Goal: Task Accomplishment & Management: Complete application form

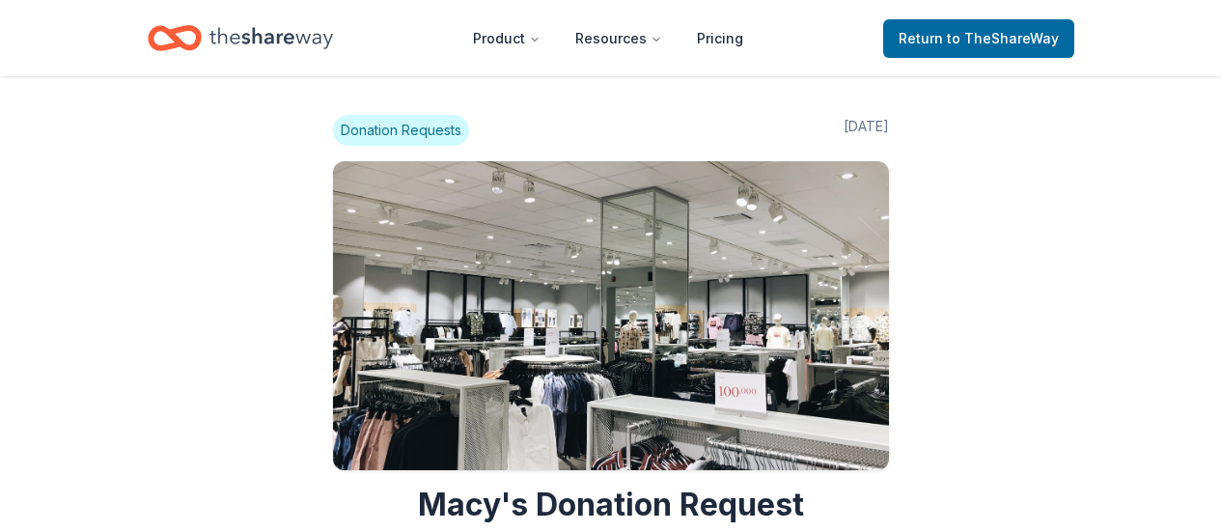
scroll to position [2175, 0]
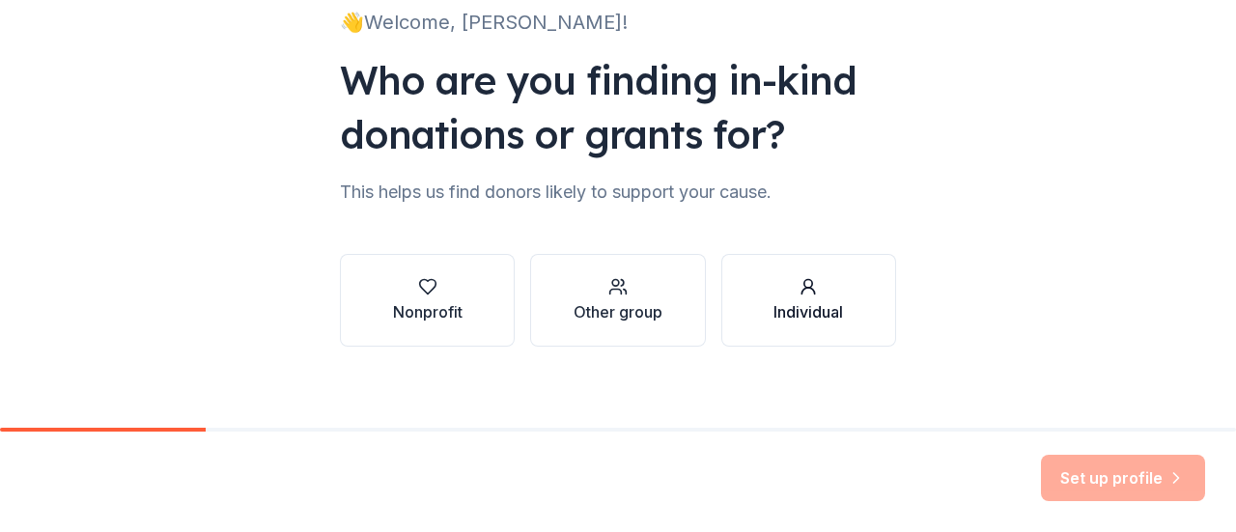
scroll to position [158, 0]
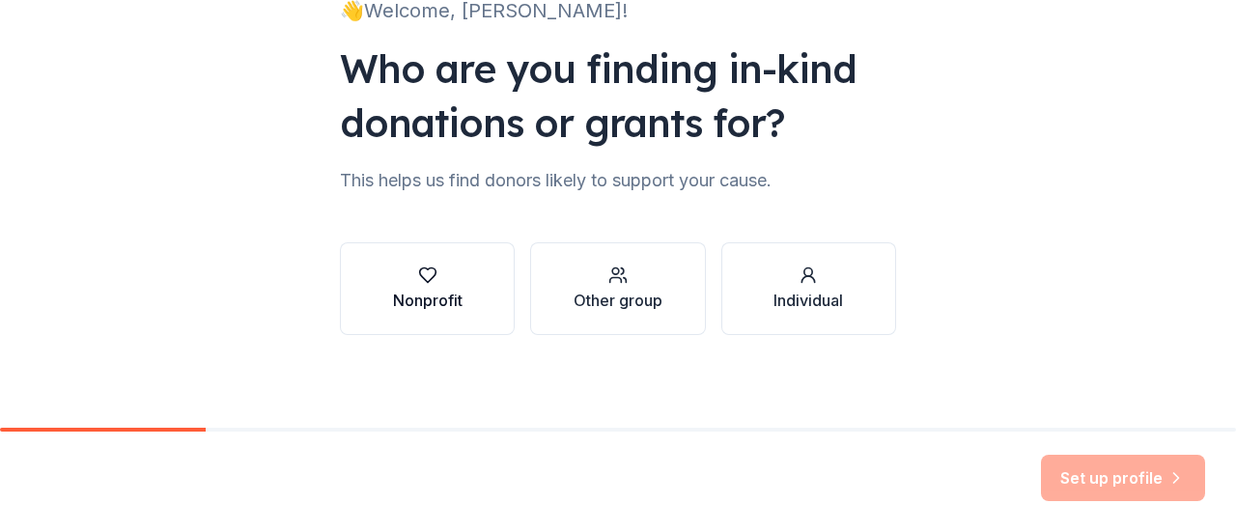
click at [417, 316] on button "Nonprofit" at bounding box center [427, 288] width 175 height 93
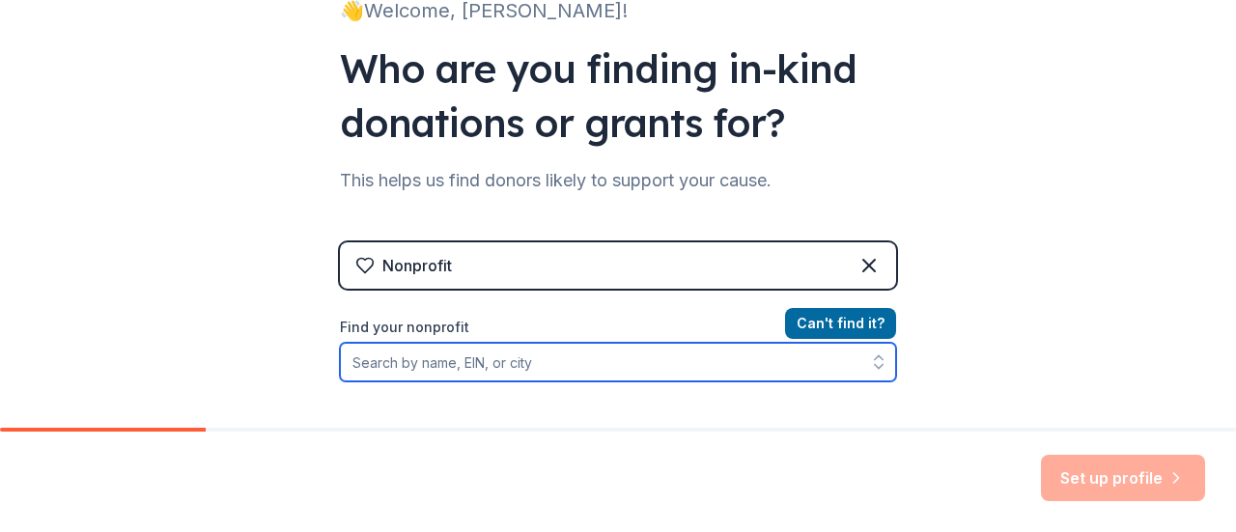
click at [416, 358] on input "Find your nonprofit" at bounding box center [618, 362] width 556 height 39
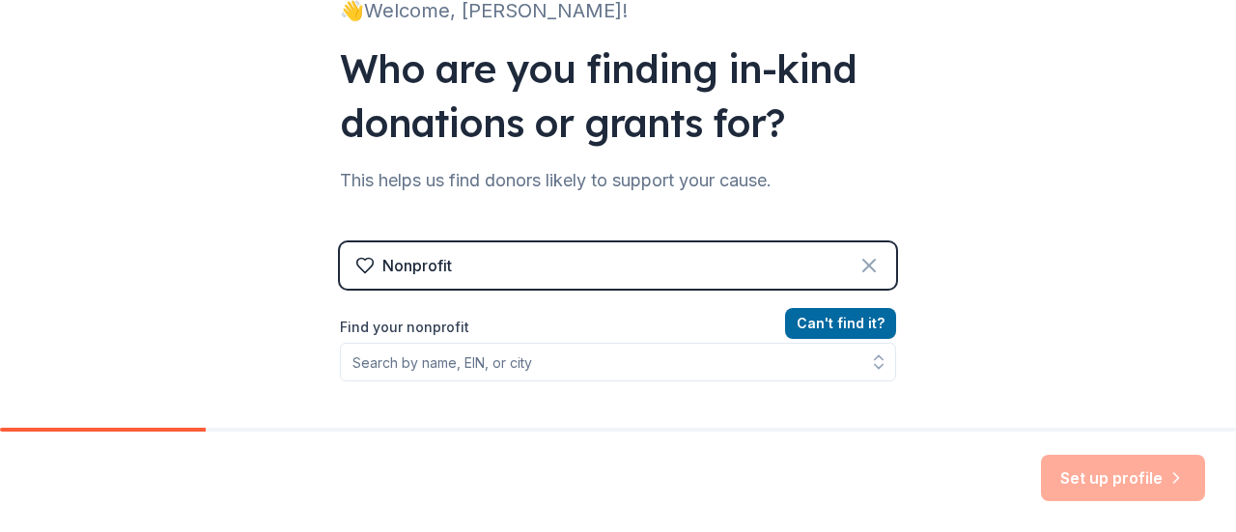
click at [861, 271] on icon at bounding box center [868, 265] width 23 height 23
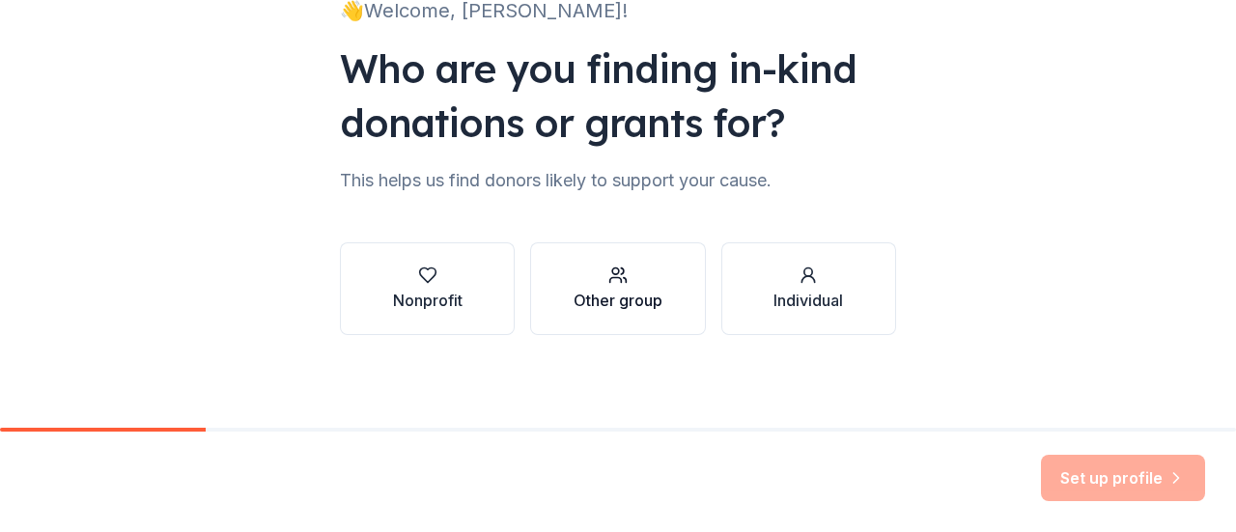
click at [645, 296] on div "Other group" at bounding box center [617, 300] width 89 height 23
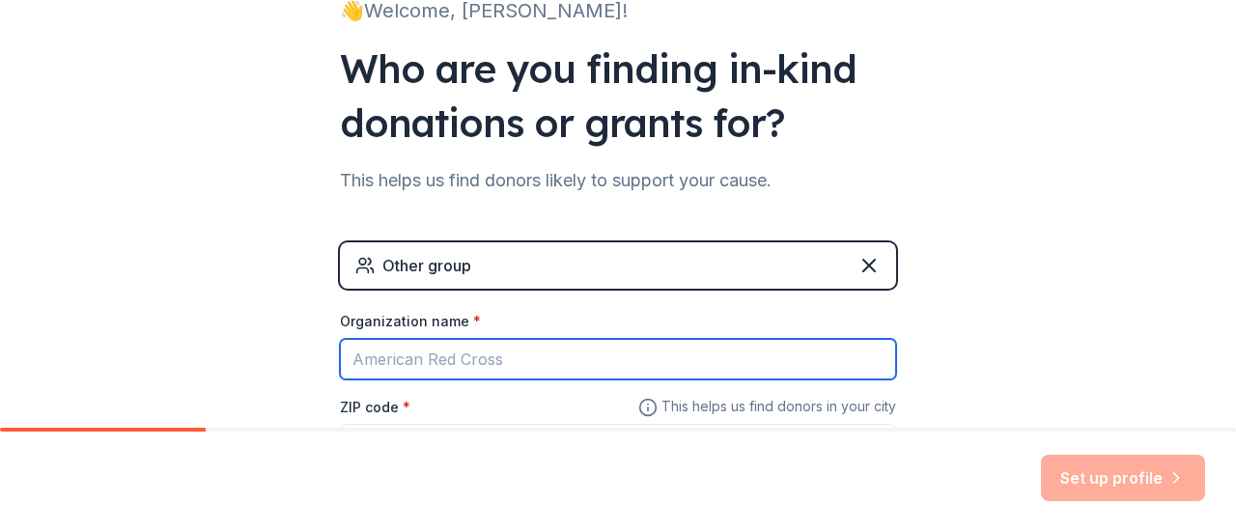
click at [533, 352] on input "Organization name *" at bounding box center [618, 359] width 556 height 41
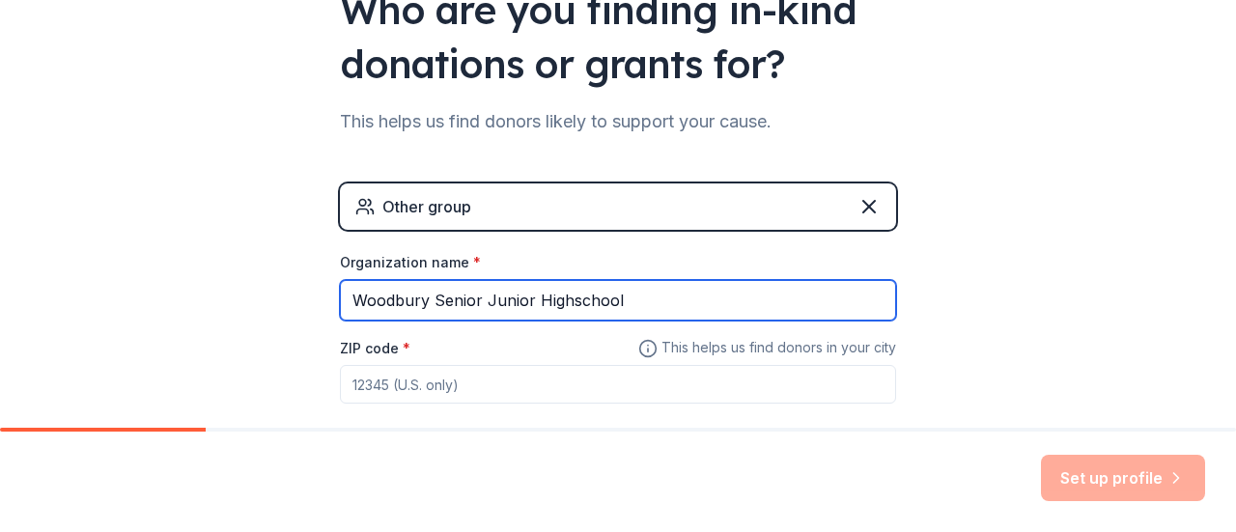
scroll to position [218, 0]
type input "Woodbury Senior Junior Highschool"
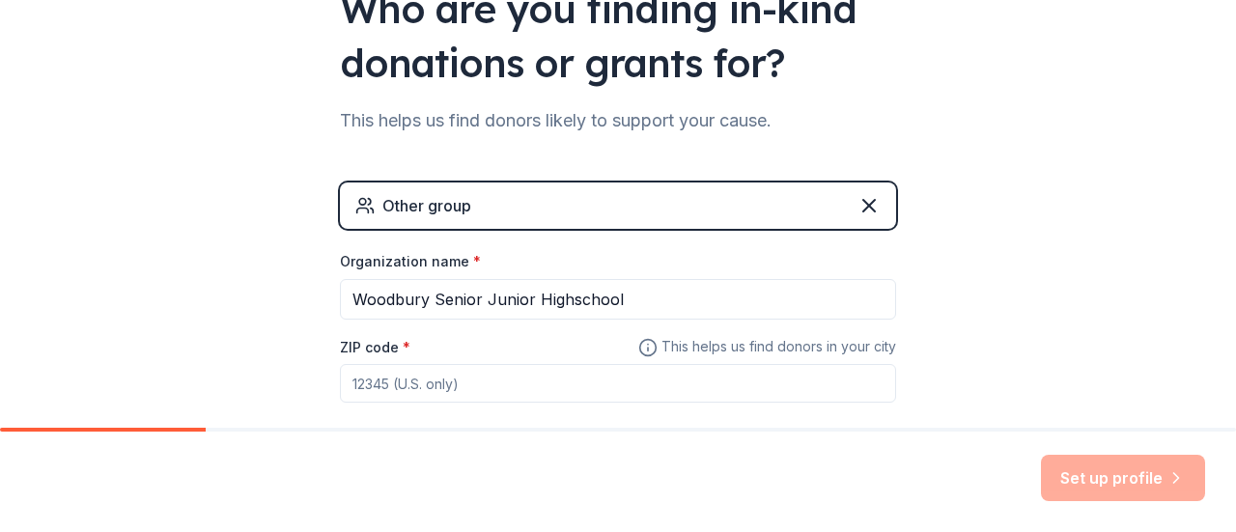
click at [440, 379] on input "ZIP code *" at bounding box center [618, 383] width 556 height 39
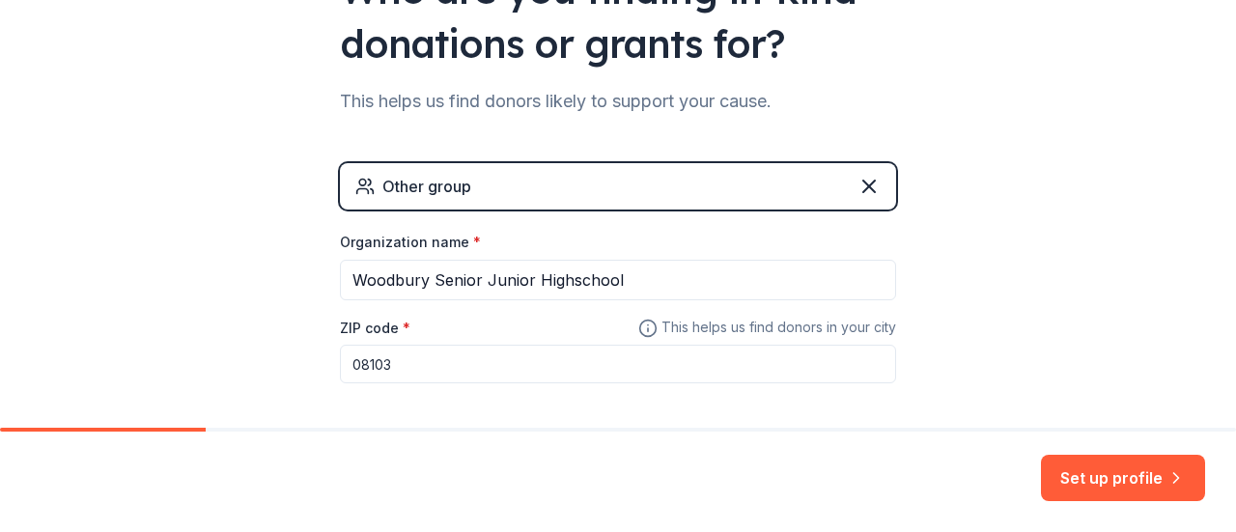
scroll to position [322, 0]
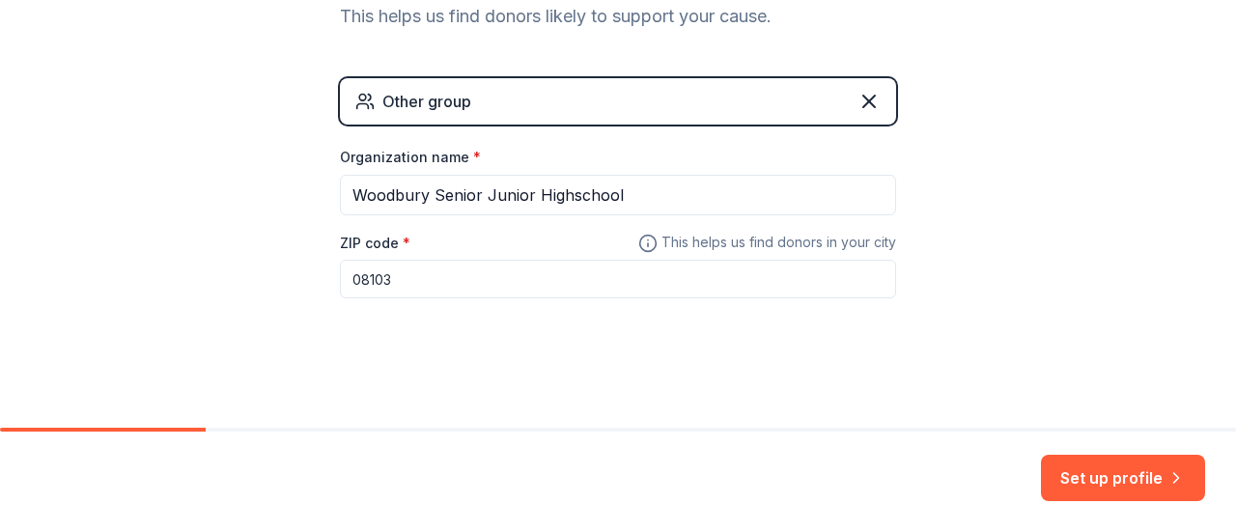
drag, startPoint x: 410, startPoint y: 281, endPoint x: 276, endPoint y: 275, distance: 134.3
click at [276, 275] on div "👋 Welcome, Kameel! Who are you finding in-kind donations or grants for? This he…" at bounding box center [618, 54] width 1236 height 752
type input "08096"
click at [1085, 478] on button "Set up profile" at bounding box center [1123, 478] width 164 height 46
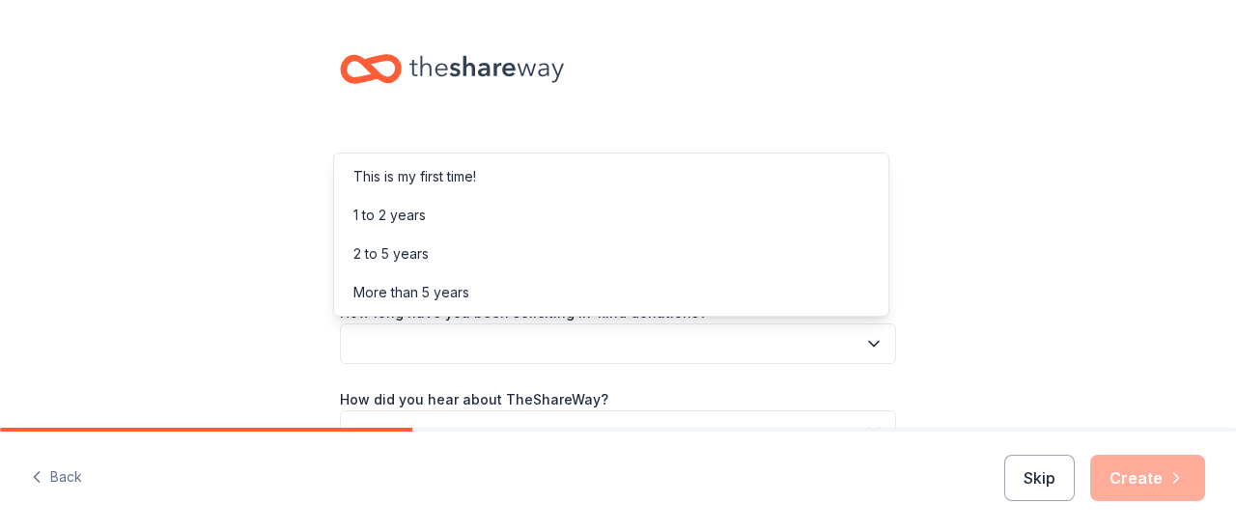
click at [757, 354] on button "button" at bounding box center [618, 343] width 556 height 41
click at [405, 211] on div "1 to 2 years" at bounding box center [389, 215] width 72 height 23
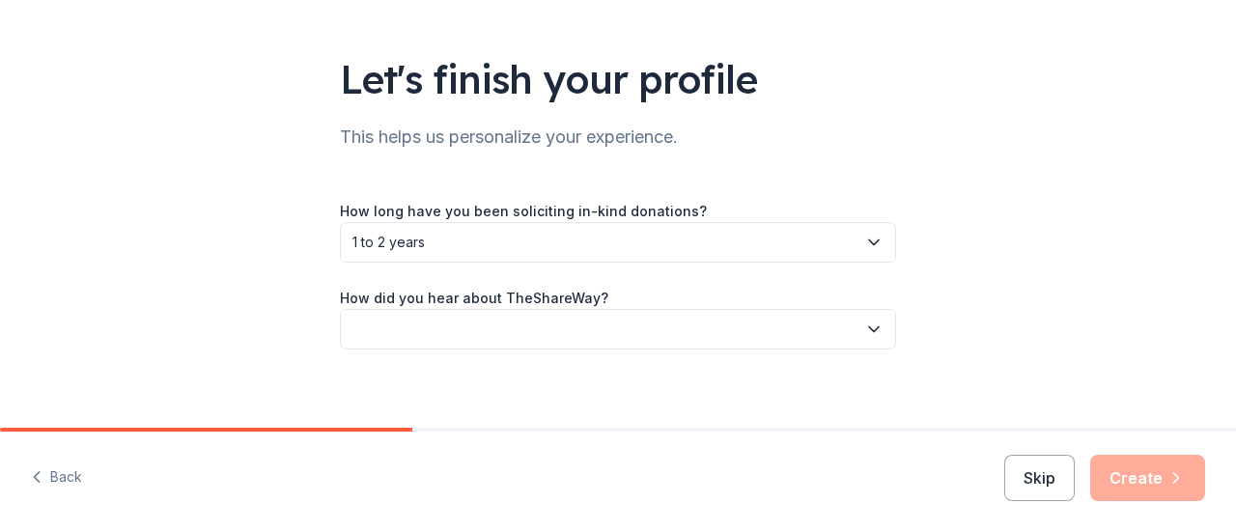
scroll to position [116, 0]
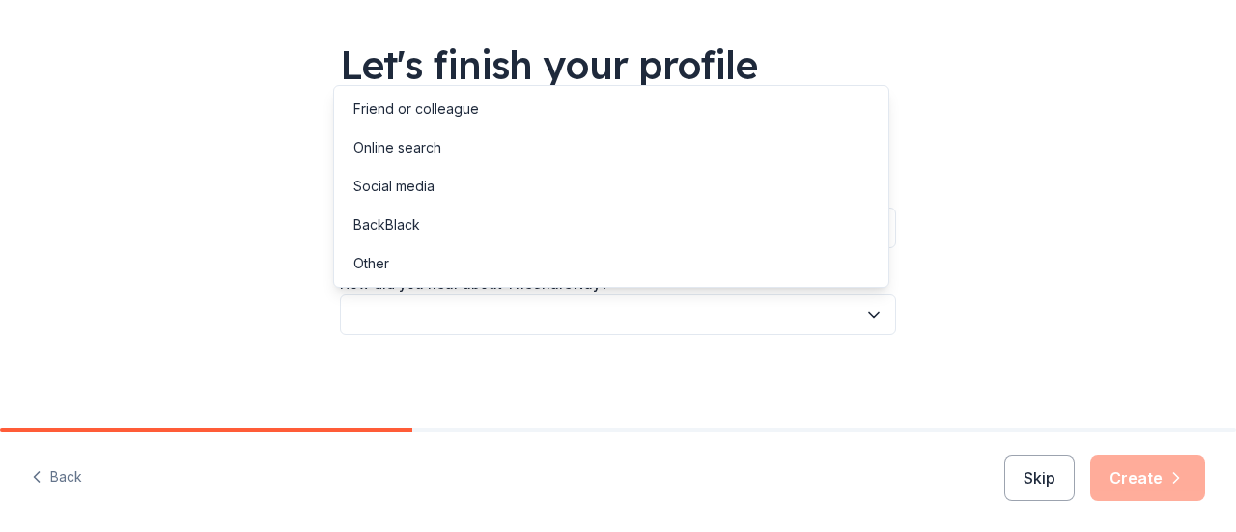
click at [415, 329] on button "button" at bounding box center [618, 314] width 556 height 41
click at [408, 152] on div "Online search" at bounding box center [397, 147] width 88 height 23
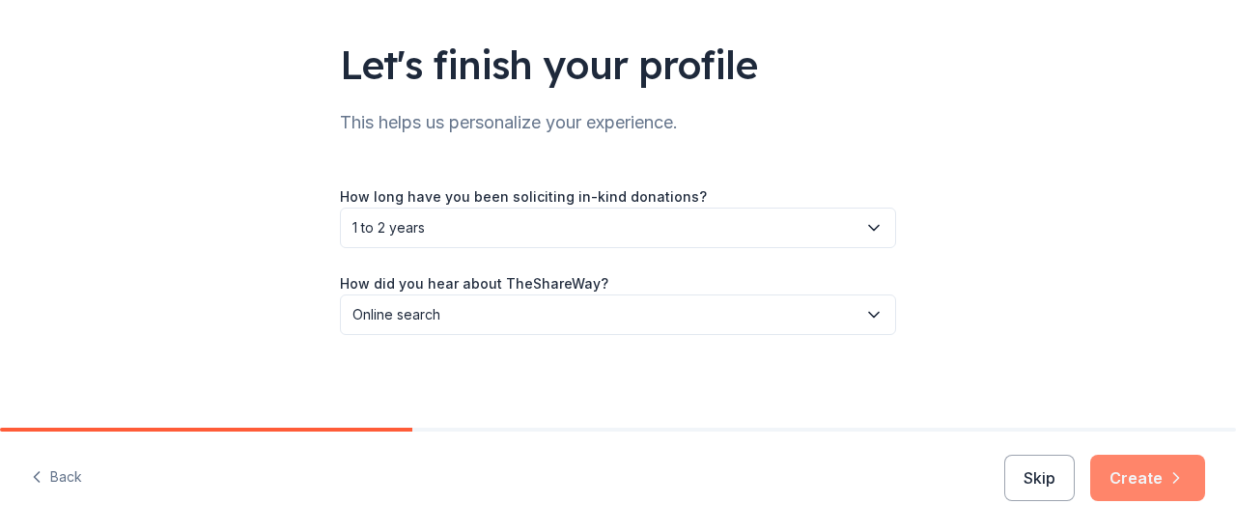
click at [1142, 472] on button "Create" at bounding box center [1147, 478] width 115 height 46
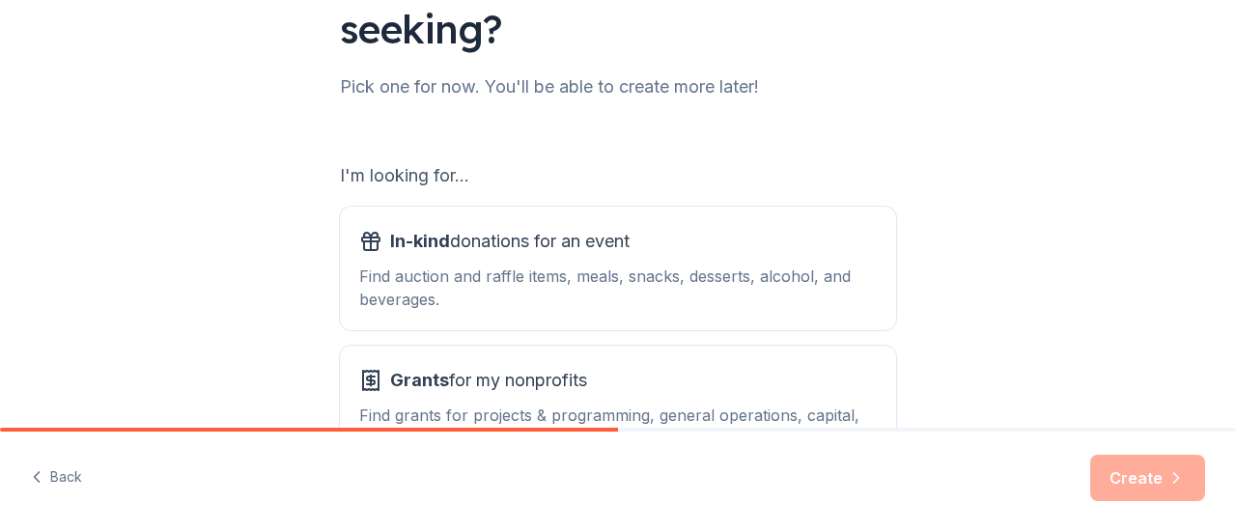
scroll to position [207, 0]
click at [826, 263] on div "In-kind donations for an event Find auction and raffle items, meals, snacks, de…" at bounding box center [617, 267] width 517 height 85
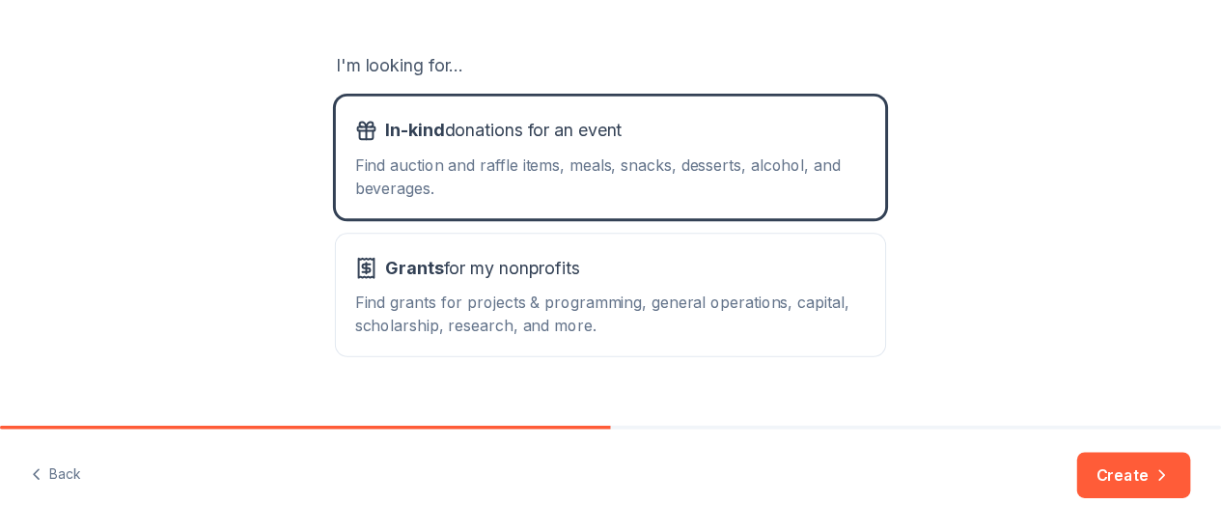
scroll to position [338, 0]
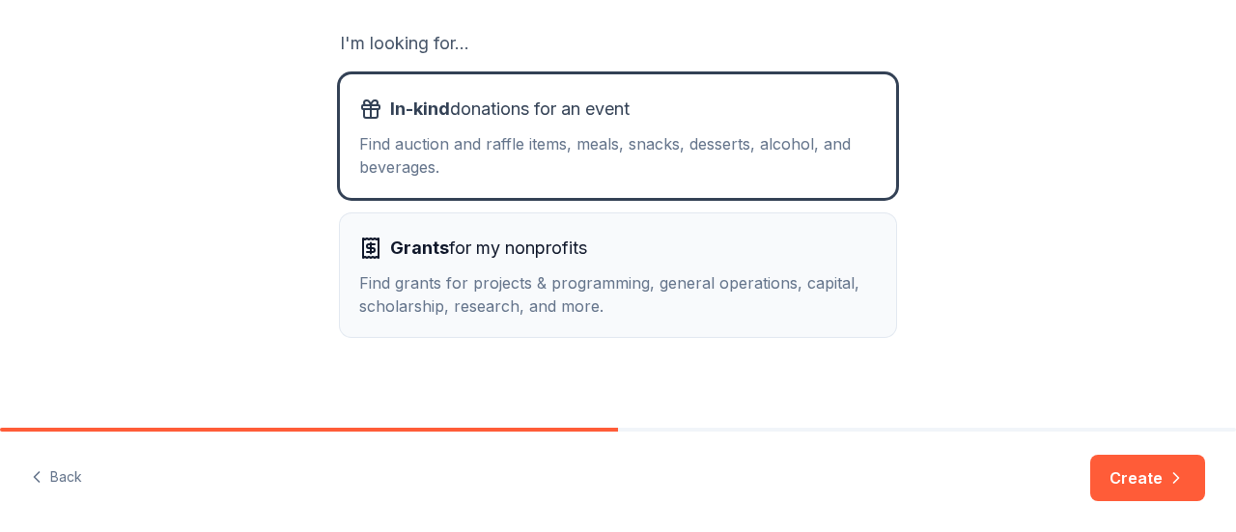
click at [689, 316] on div "Find grants for projects & programming, general operations, capital, scholarshi…" at bounding box center [617, 294] width 517 height 46
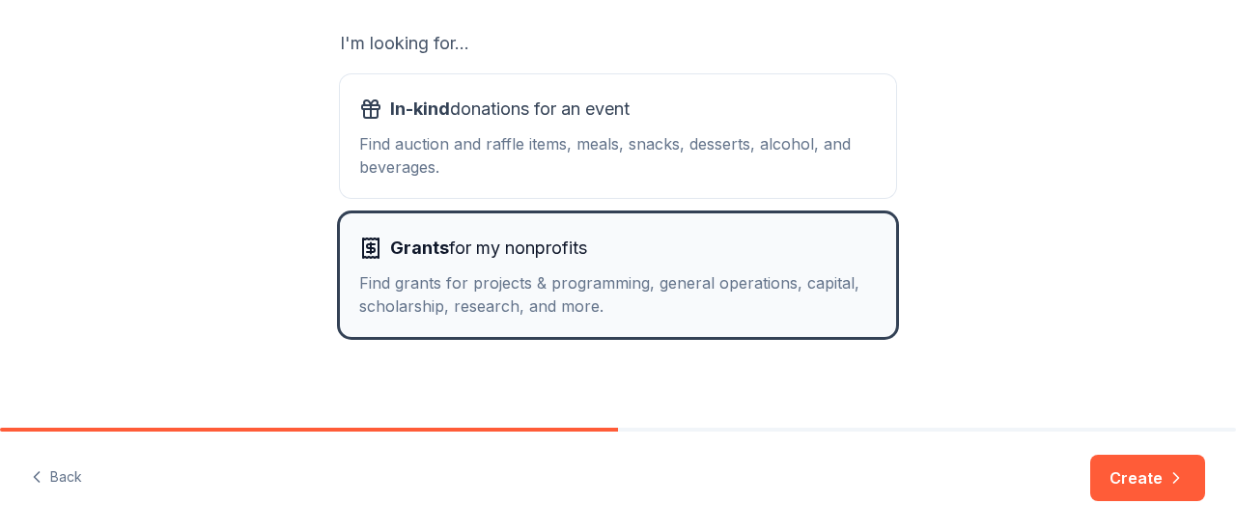
click at [686, 317] on div "Find grants for projects & programming, general operations, capital, scholarshi…" at bounding box center [617, 294] width 517 height 46
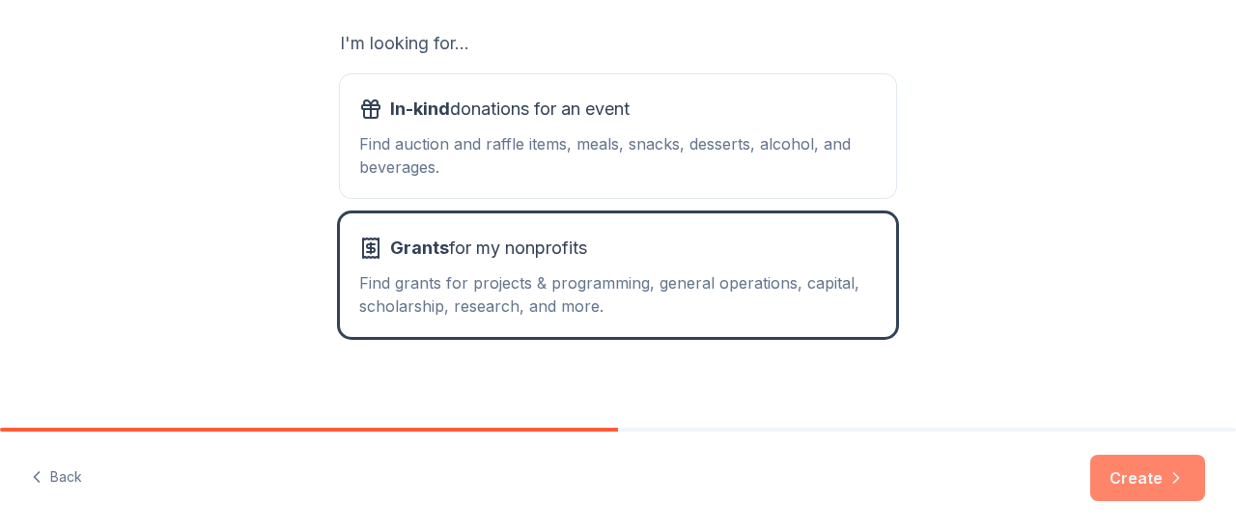
click at [1114, 497] on button "Create" at bounding box center [1147, 478] width 115 height 46
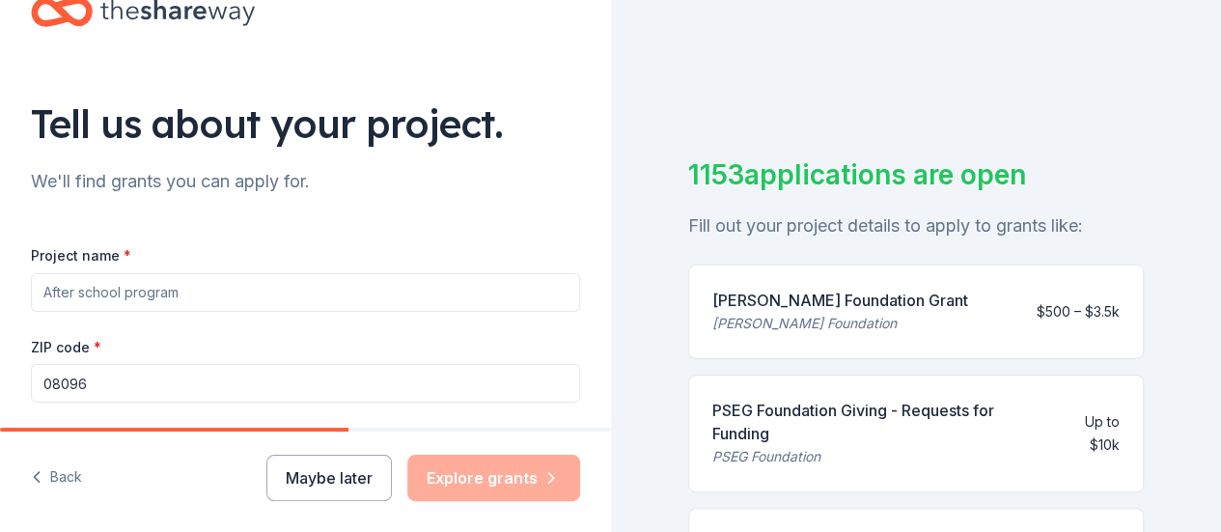
scroll to position [58, 0]
click at [186, 291] on input "Project name *" at bounding box center [305, 291] width 549 height 39
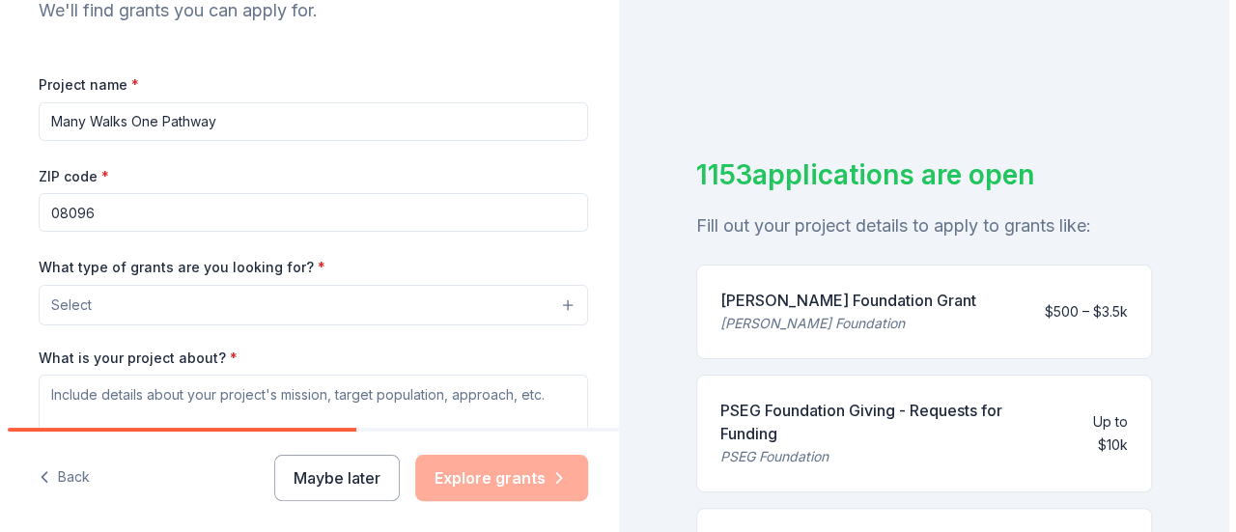
scroll to position [230, 0]
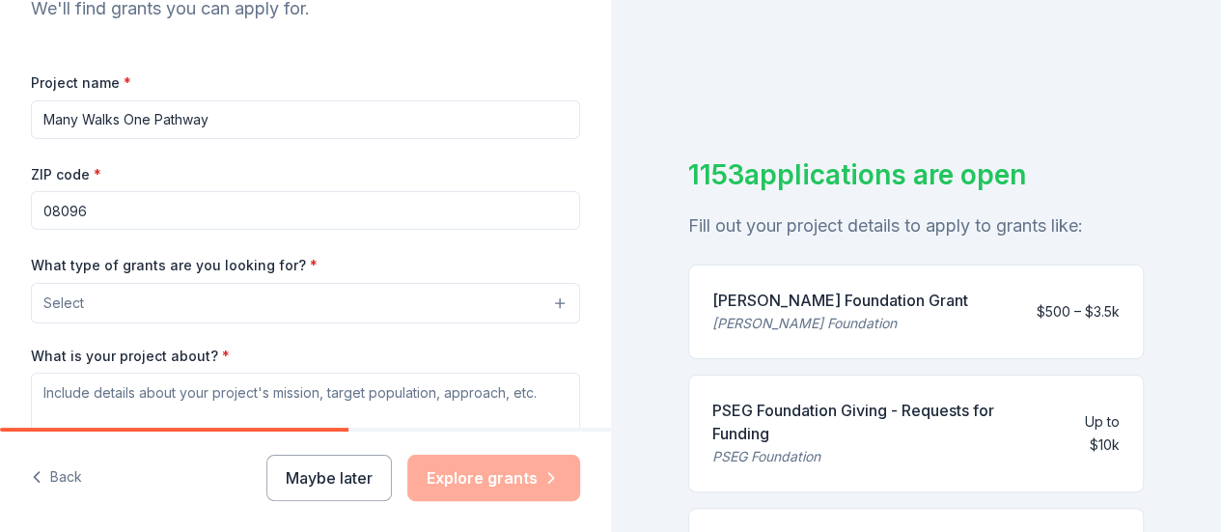
type input "Many Walks One Pathway"
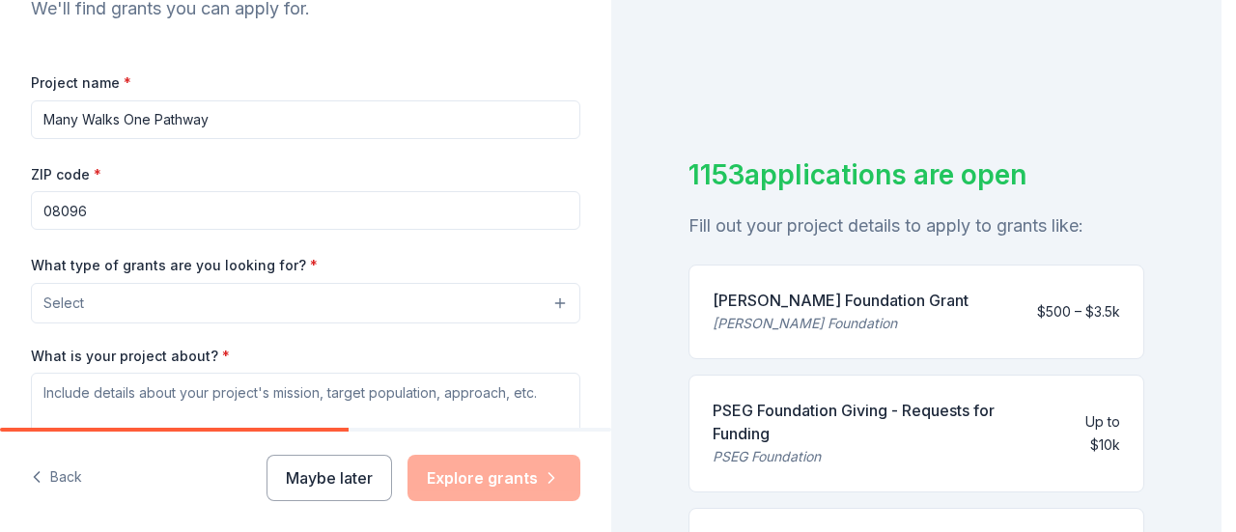
click at [176, 303] on button "Select" at bounding box center [305, 303] width 549 height 41
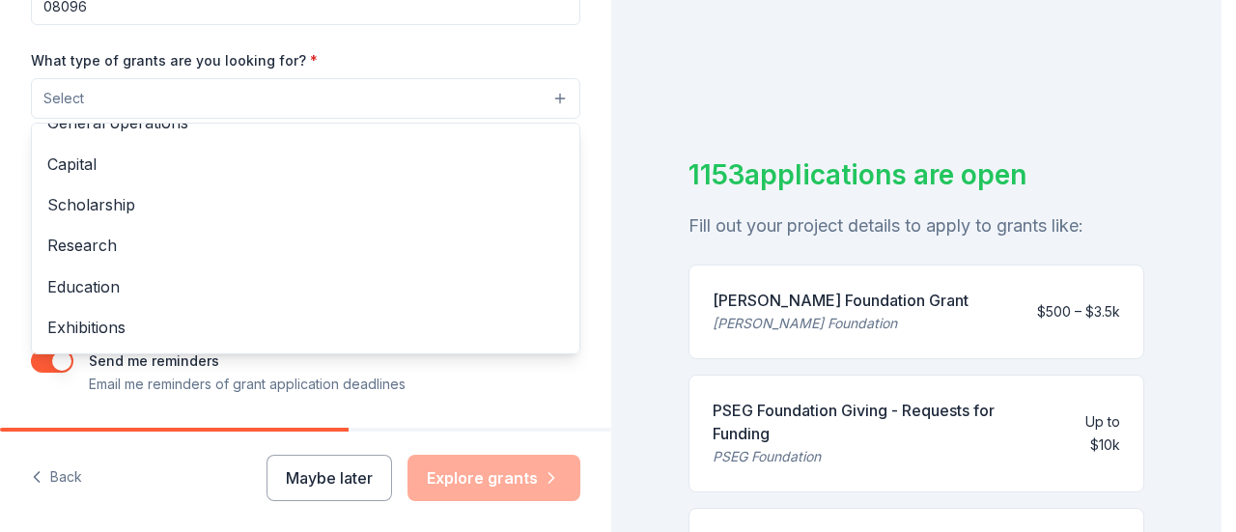
scroll to position [43, 0]
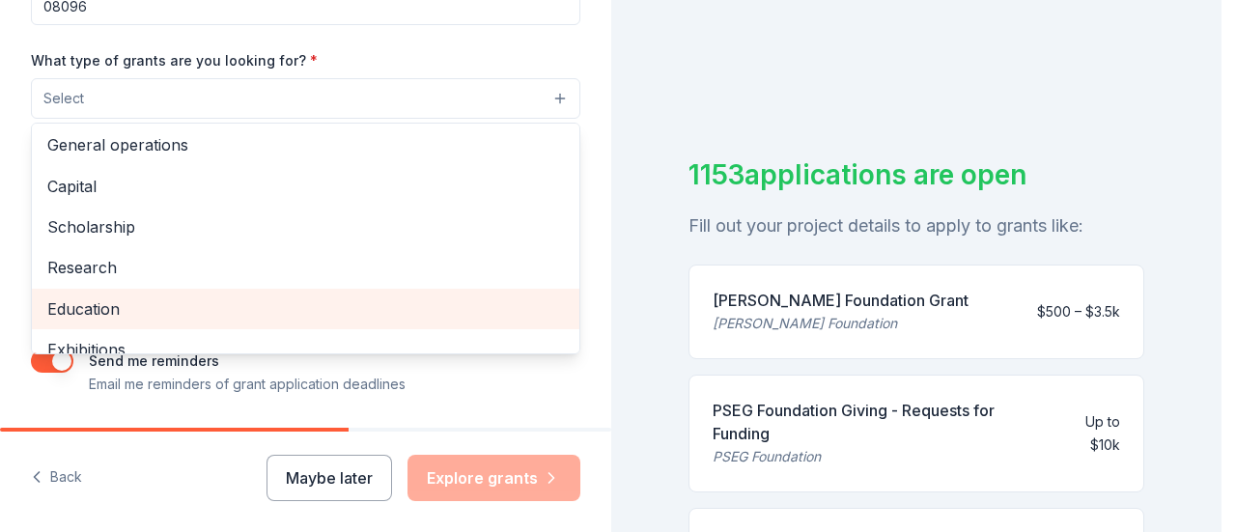
click at [100, 316] on span "Education" at bounding box center [305, 308] width 517 height 25
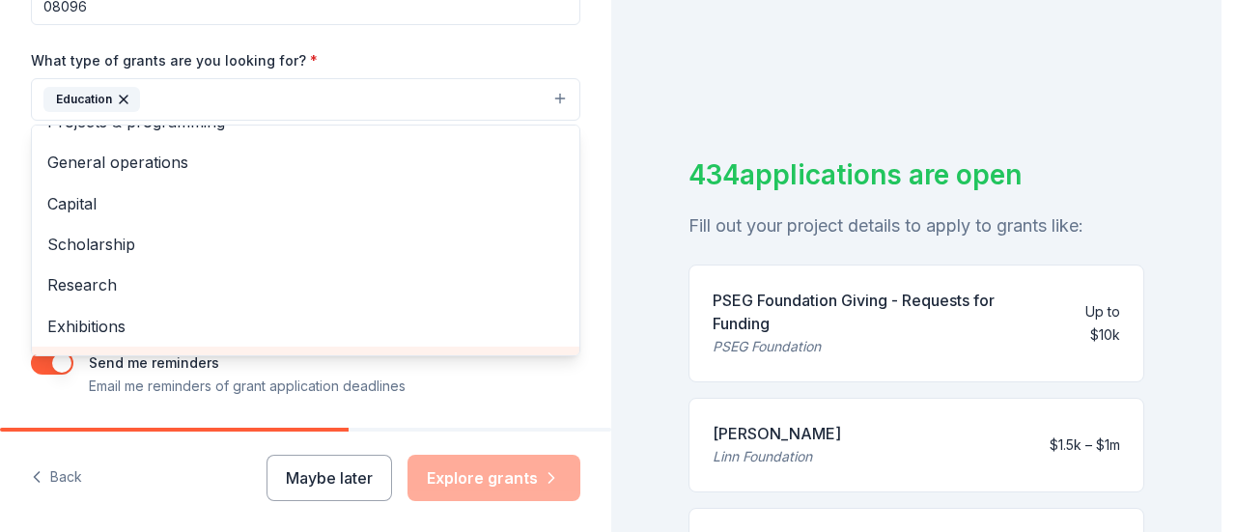
scroll to position [0, 0]
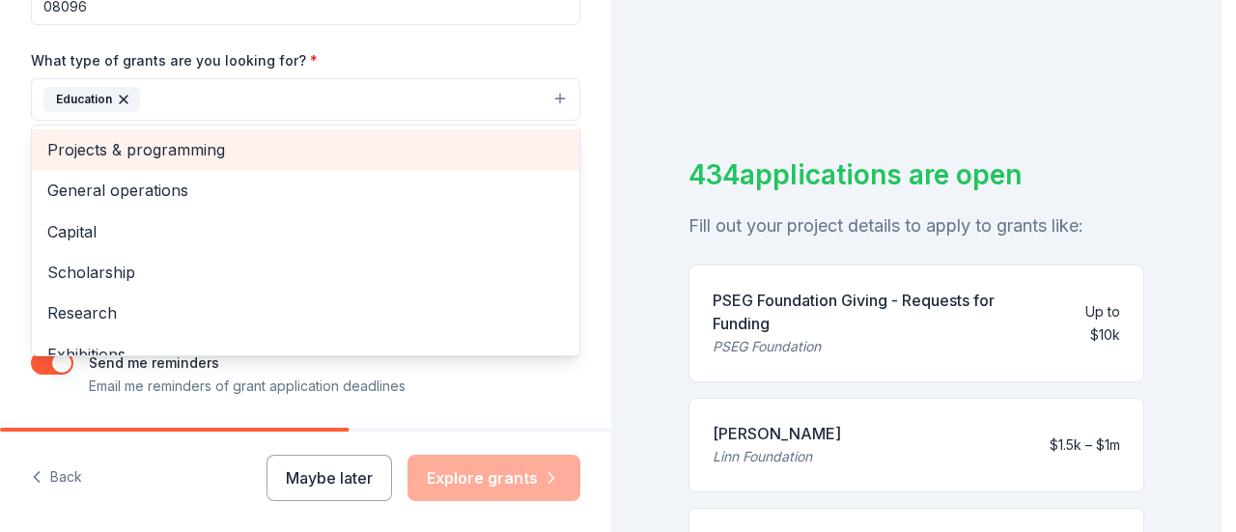
click at [103, 148] on span "Projects & programming" at bounding box center [305, 149] width 517 height 25
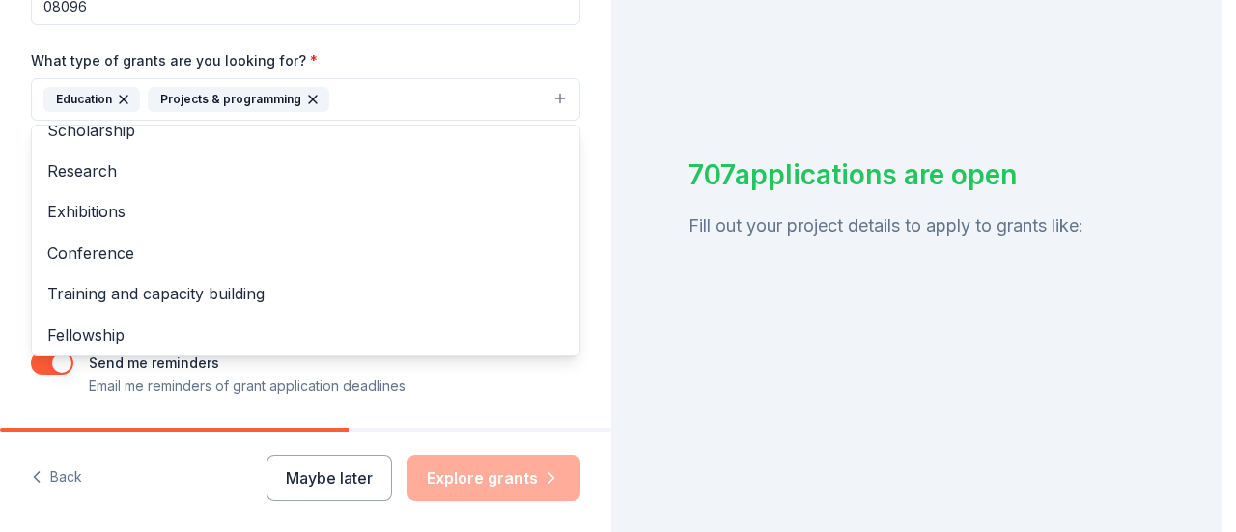
scroll to position [104, 0]
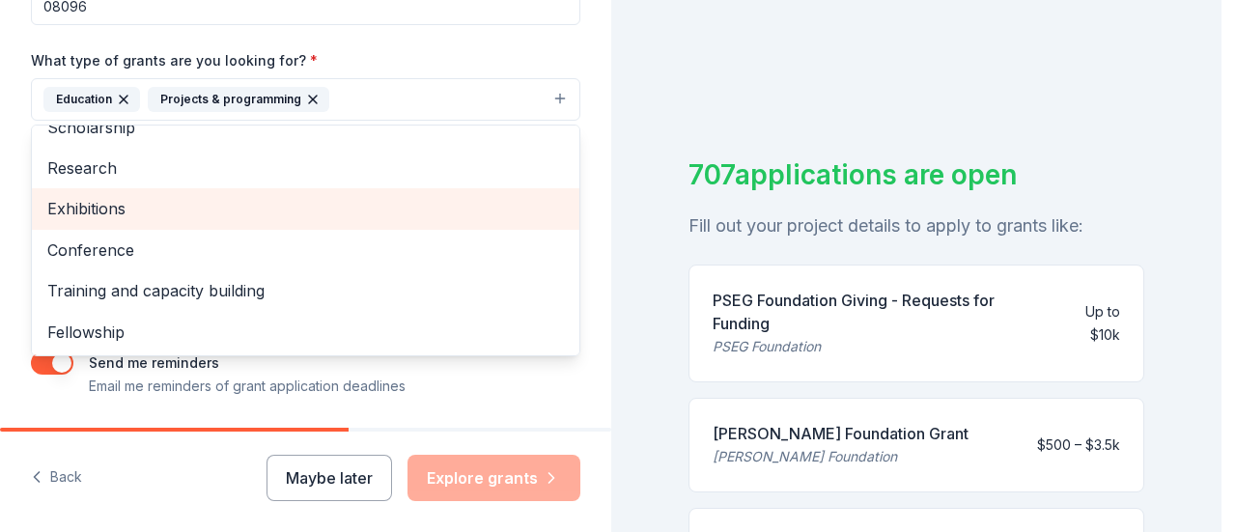
click at [122, 205] on span "Exhibitions" at bounding box center [305, 208] width 517 height 25
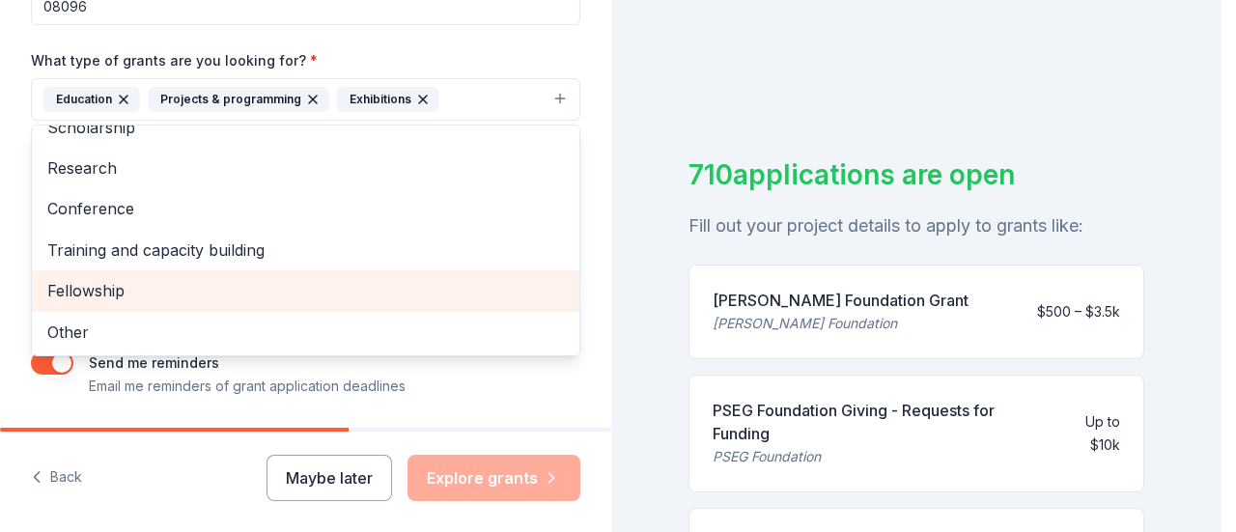
scroll to position [494, 0]
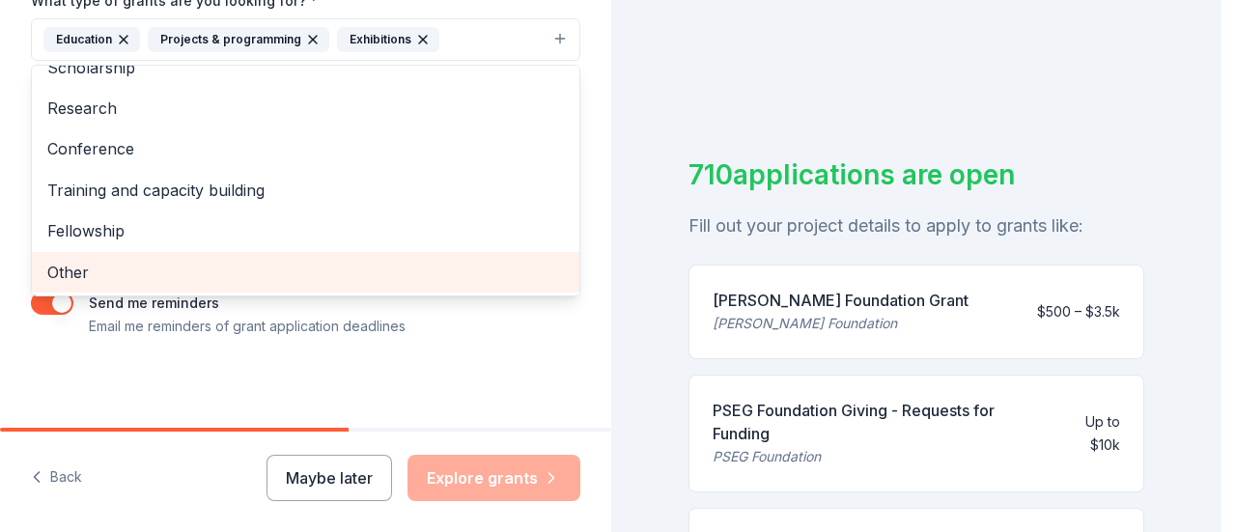
click at [73, 271] on span "Other" at bounding box center [305, 272] width 517 height 25
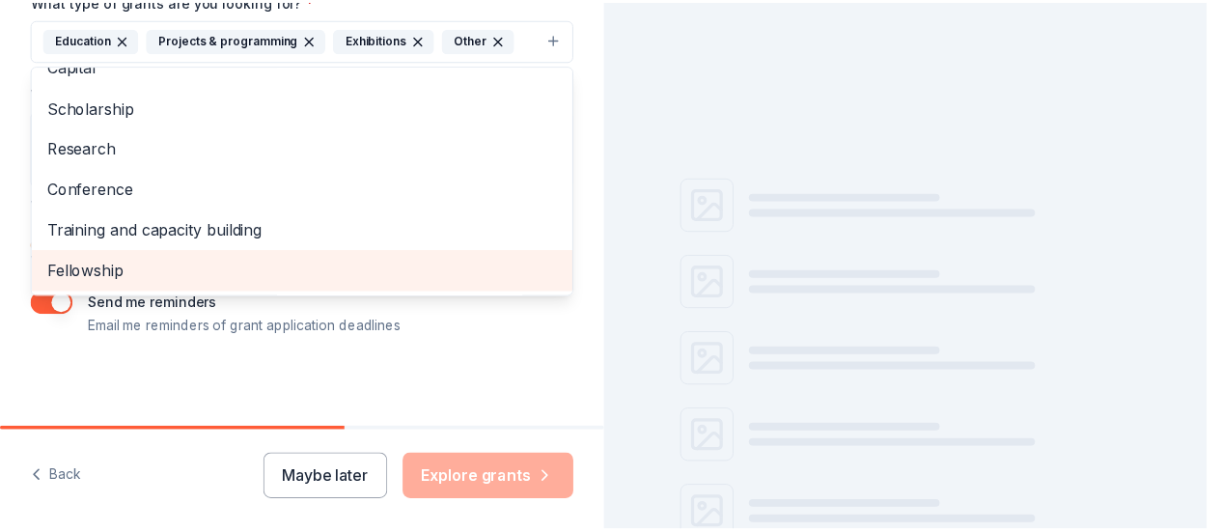
scroll to position [64, 0]
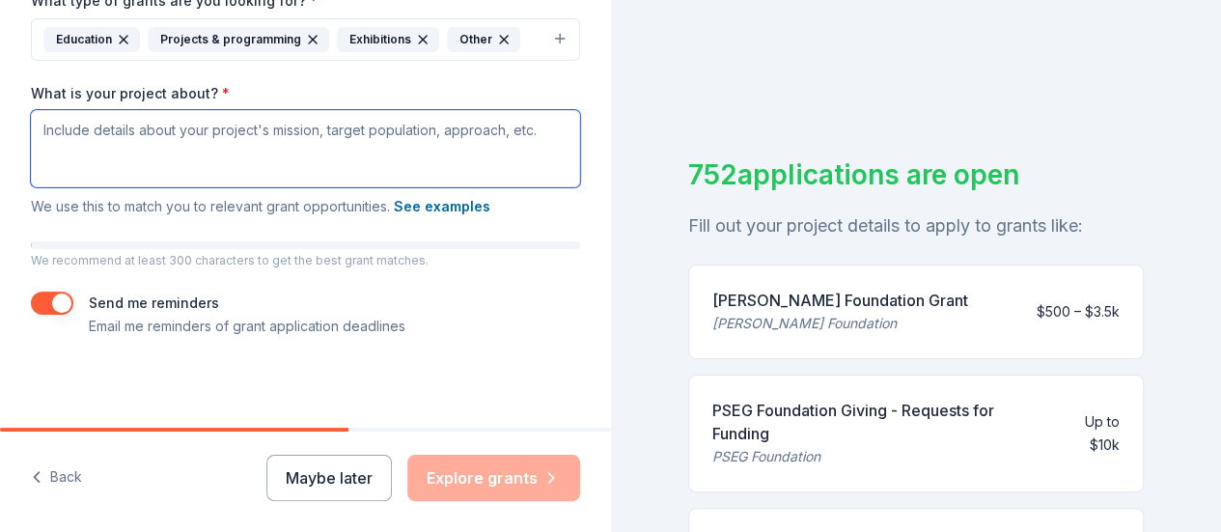
click at [247, 161] on textarea "What is your project about? *" at bounding box center [305, 148] width 549 height 77
paste textarea "We believe that when a school empowers students to embrace and love who they ar…"
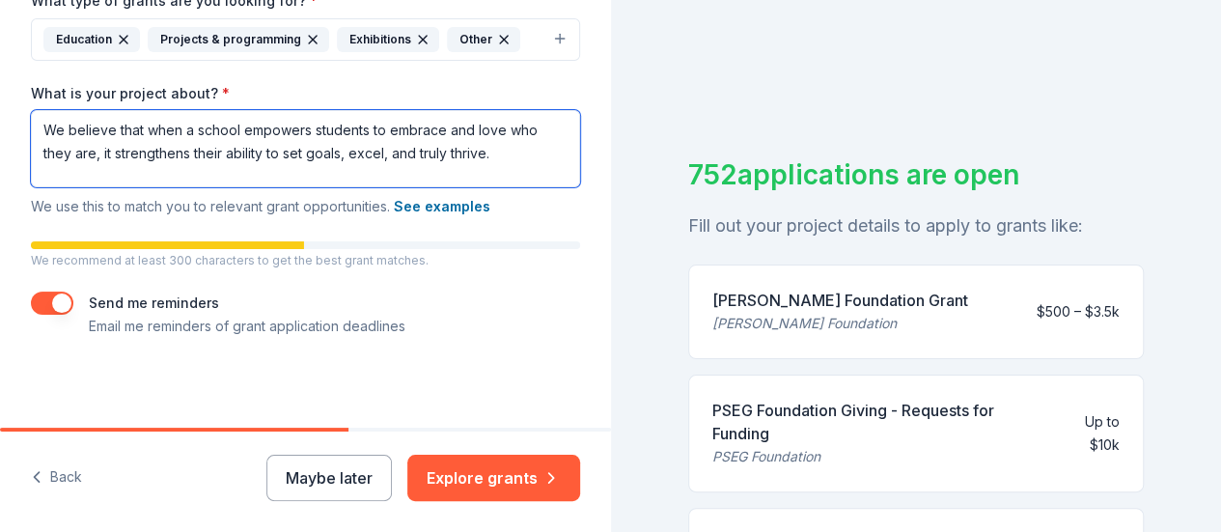
drag, startPoint x: 489, startPoint y: 154, endPoint x: 15, endPoint y: 126, distance: 473.9
paste textarea "Concept - "Showcasing the power of fashion as a canvas for creativity, a voice …"
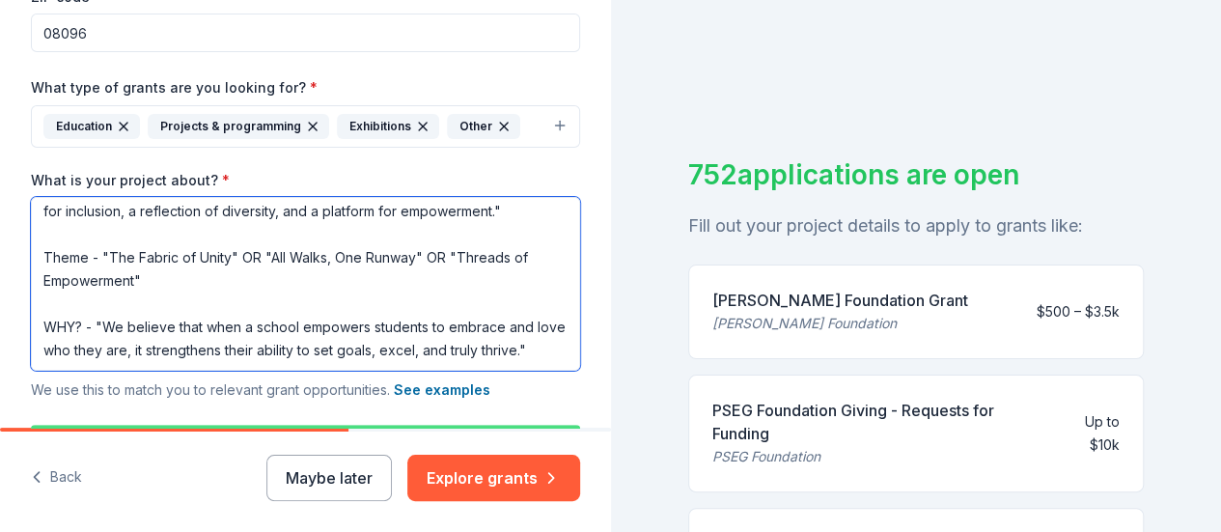
scroll to position [0, 0]
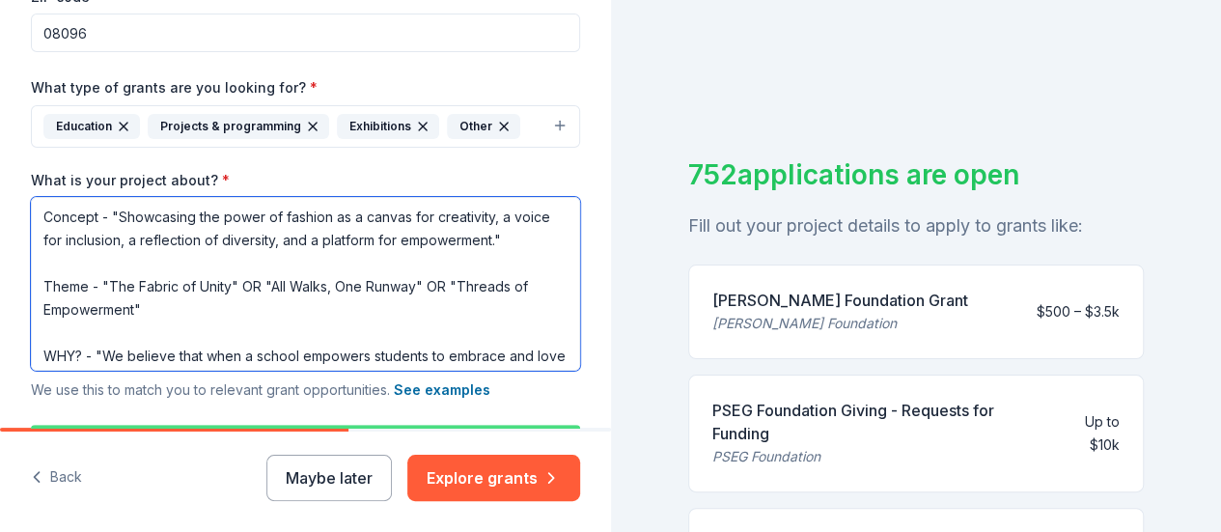
click at [45, 213] on textarea "Concept - "Showcasing the power of fashion as a canvas for creativity, a voice …" at bounding box center [305, 284] width 549 height 174
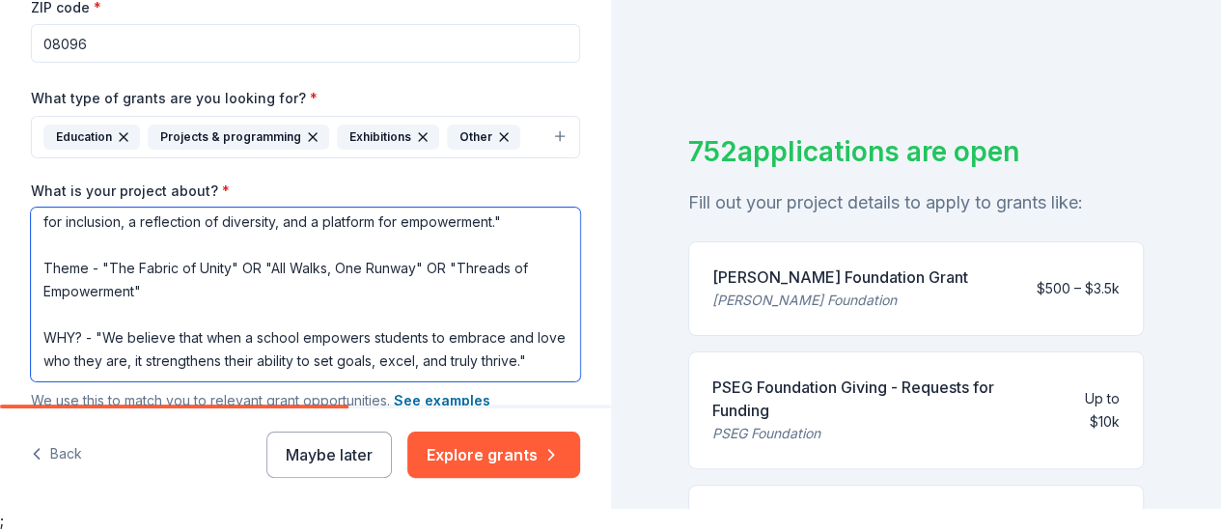
scroll to position [591, 0]
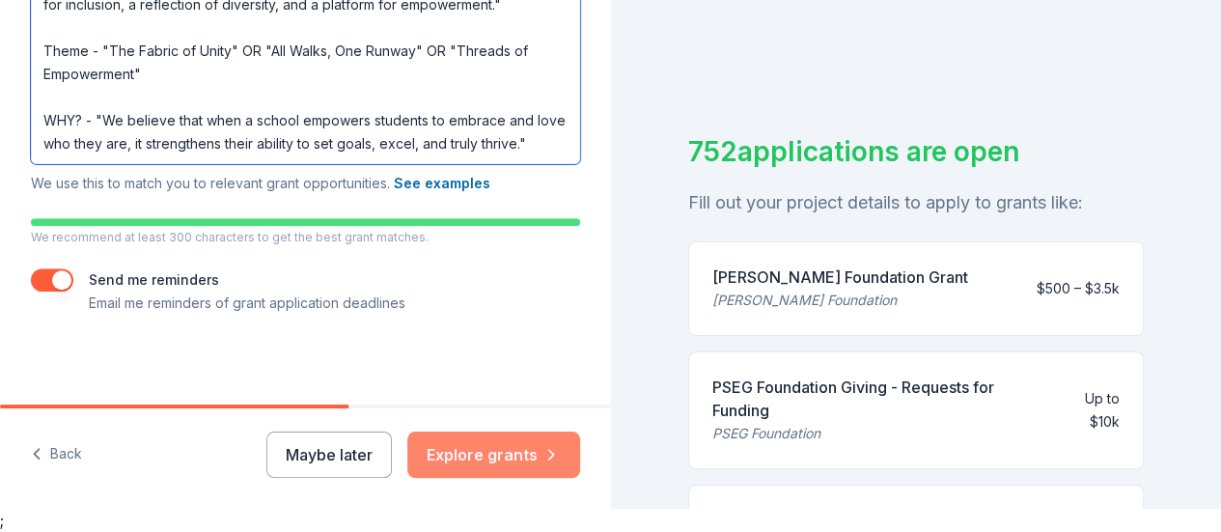
type textarea "A Fashion Show Concept - "Showcasing the power of fashion as a canvas for creat…"
click at [506, 453] on button "Explore grants" at bounding box center [493, 455] width 173 height 46
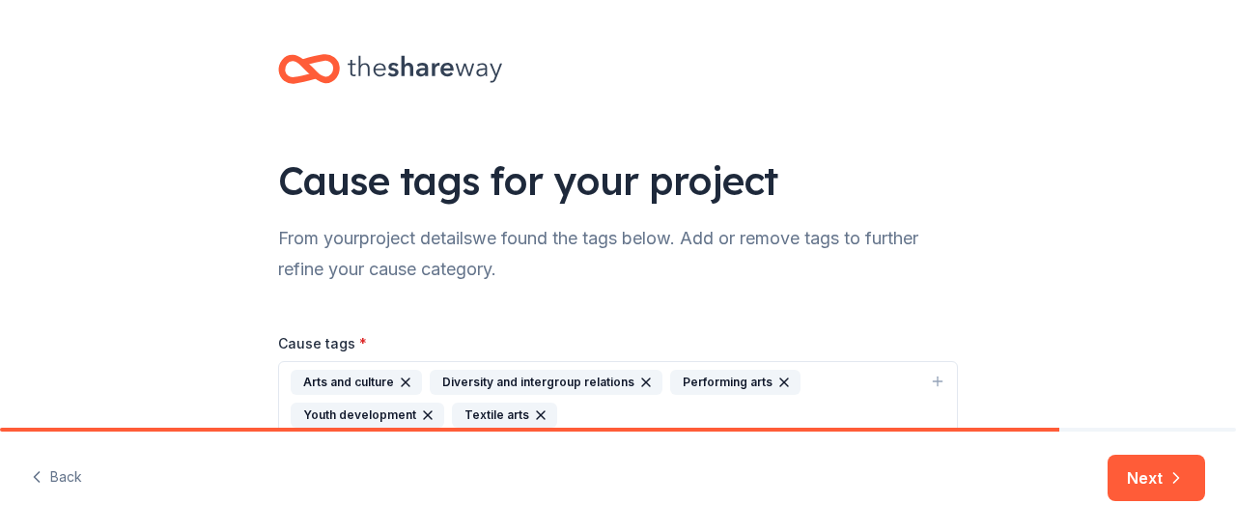
scroll to position [98, 0]
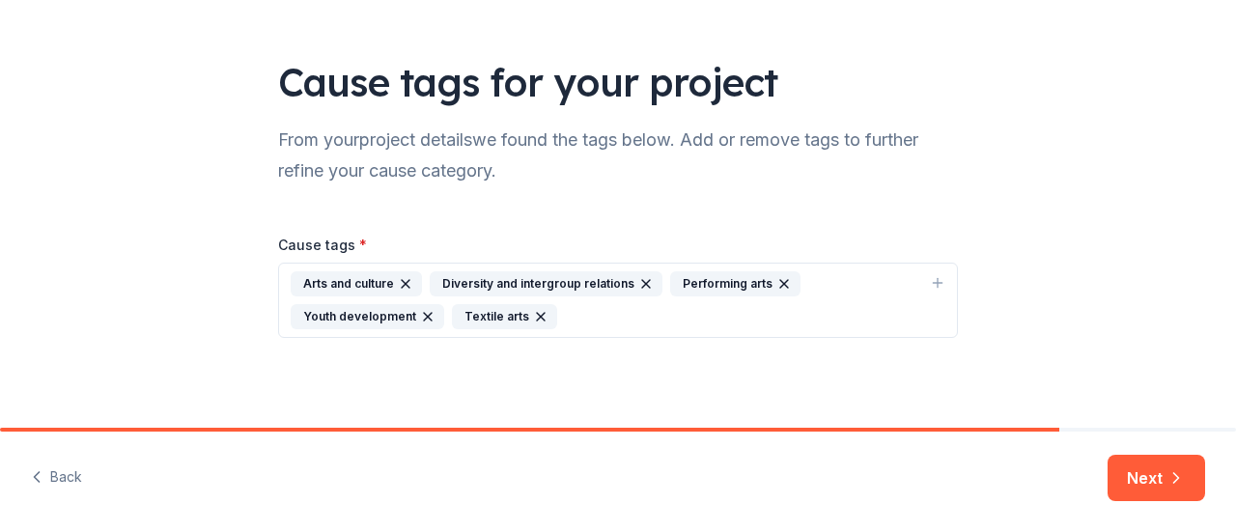
click at [931, 281] on icon "button" at bounding box center [937, 282] width 15 height 15
type input "fashion design"
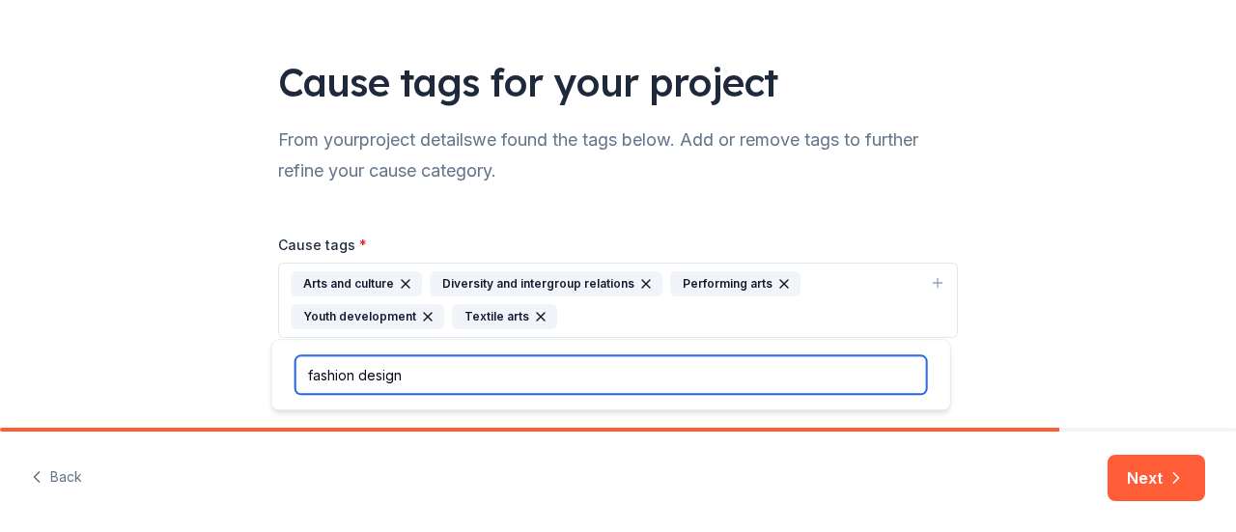
click at [492, 370] on input "fashion design" at bounding box center [610, 374] width 631 height 39
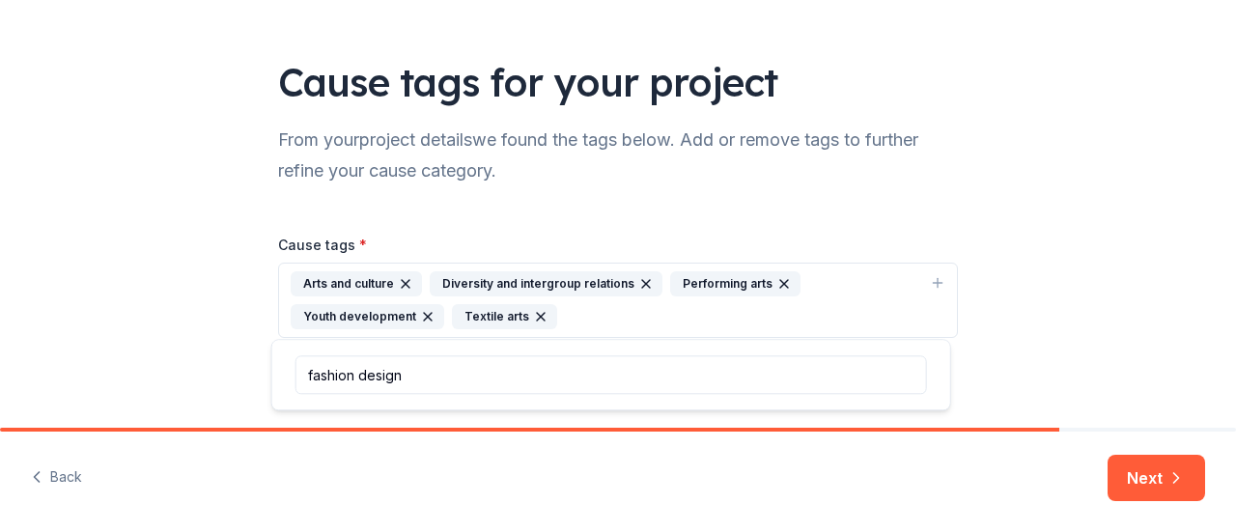
click at [937, 285] on icon "button" at bounding box center [937, 282] width 15 height 15
click at [933, 281] on icon "button" at bounding box center [937, 282] width 15 height 15
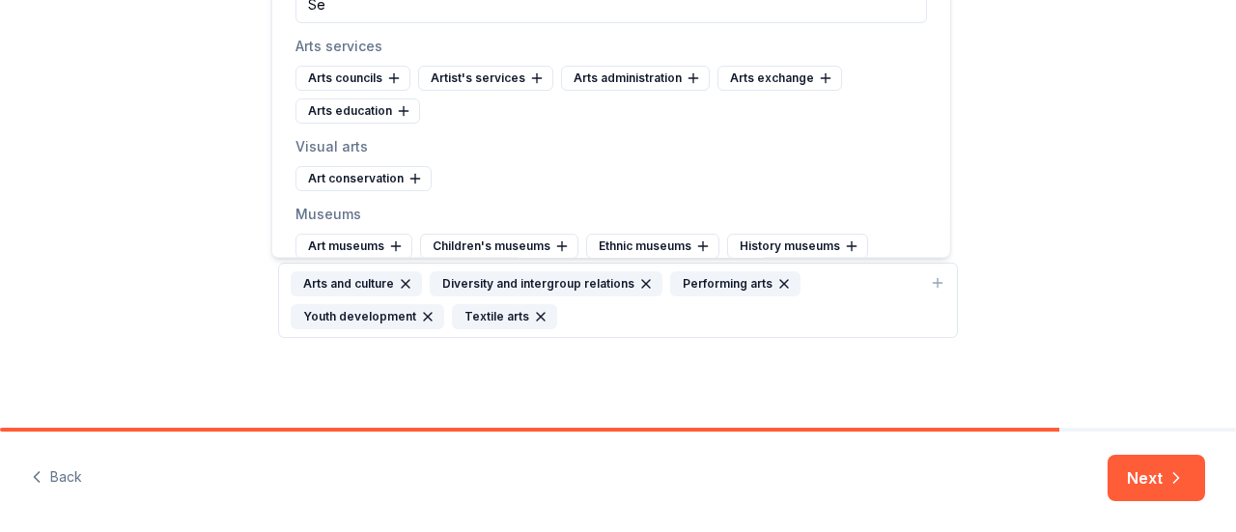
type input "S"
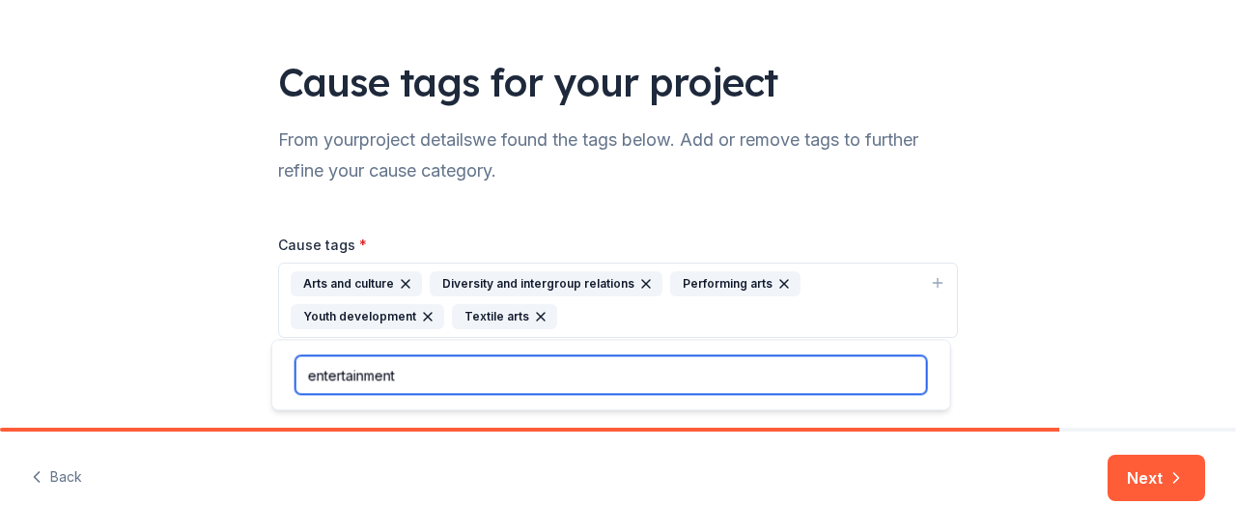
click at [405, 367] on input "entertainment" at bounding box center [610, 374] width 631 height 39
drag, startPoint x: 405, startPoint y: 367, endPoint x: 302, endPoint y: 381, distance: 104.3
click at [302, 381] on input "entertainment" at bounding box center [610, 374] width 631 height 39
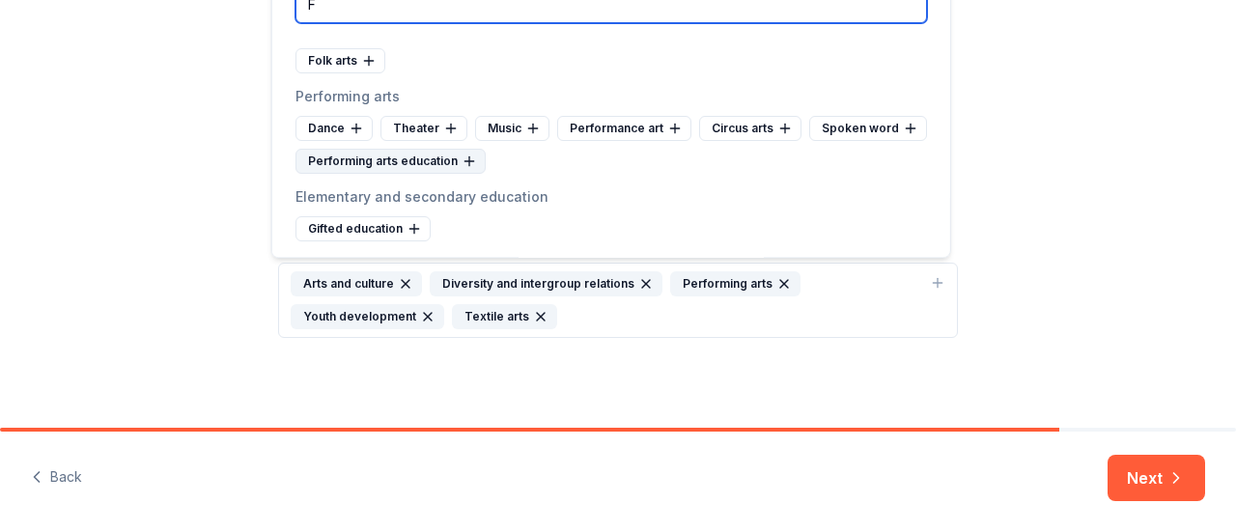
scroll to position [14, 0]
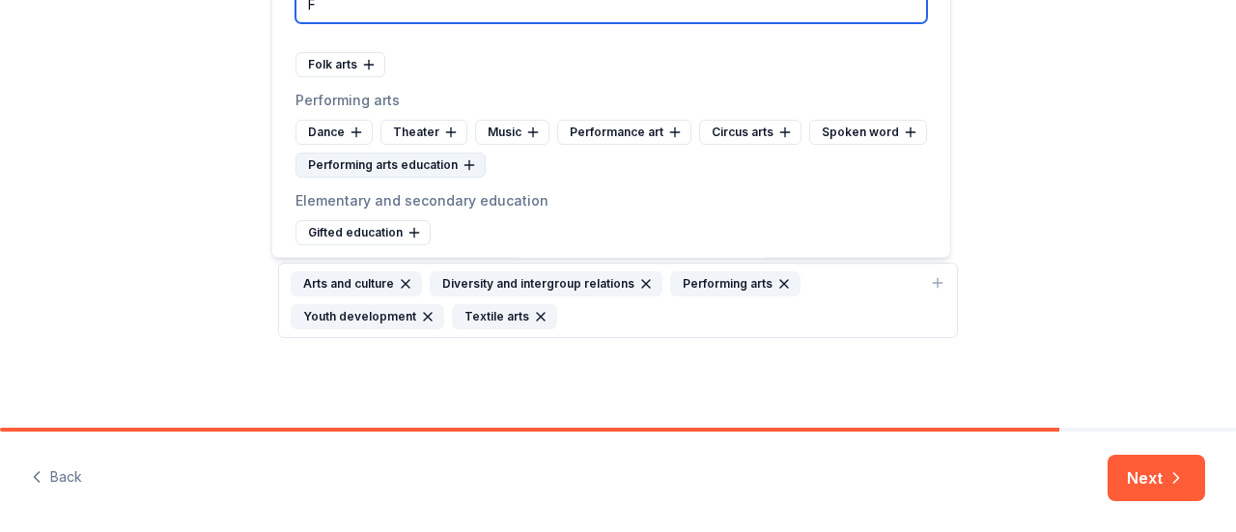
type input "F"
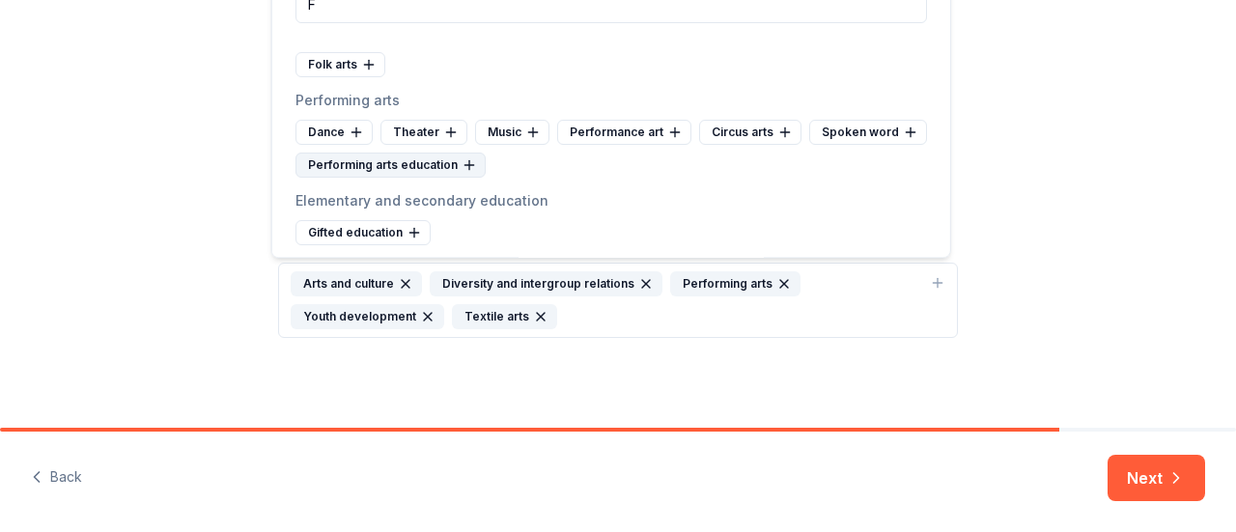
click at [400, 161] on div "Performing arts education" at bounding box center [390, 165] width 190 height 25
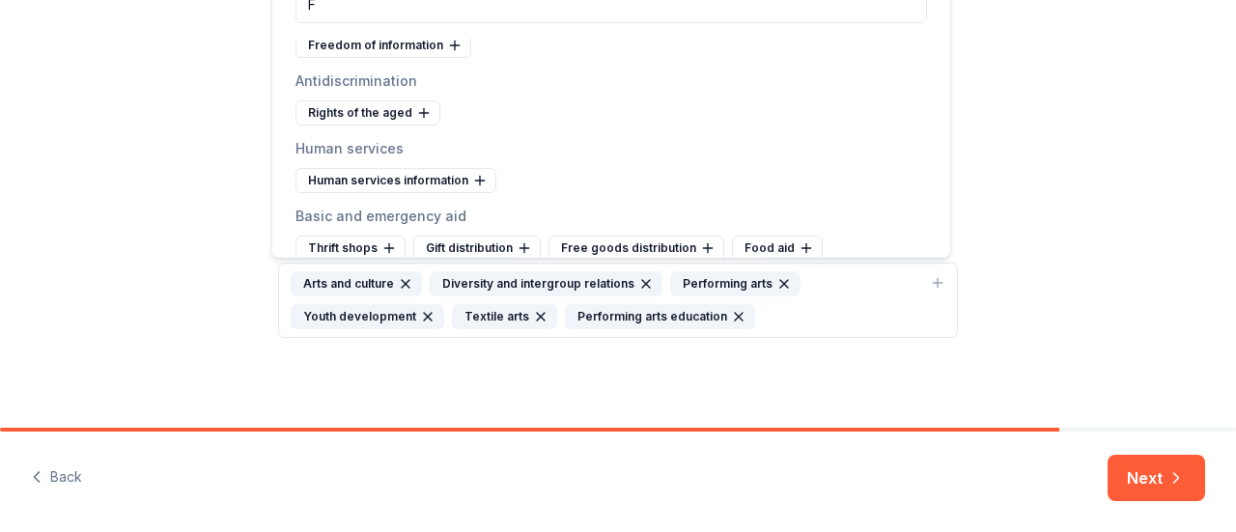
scroll to position [3168, 0]
click at [1124, 469] on button "Next" at bounding box center [1156, 478] width 98 height 46
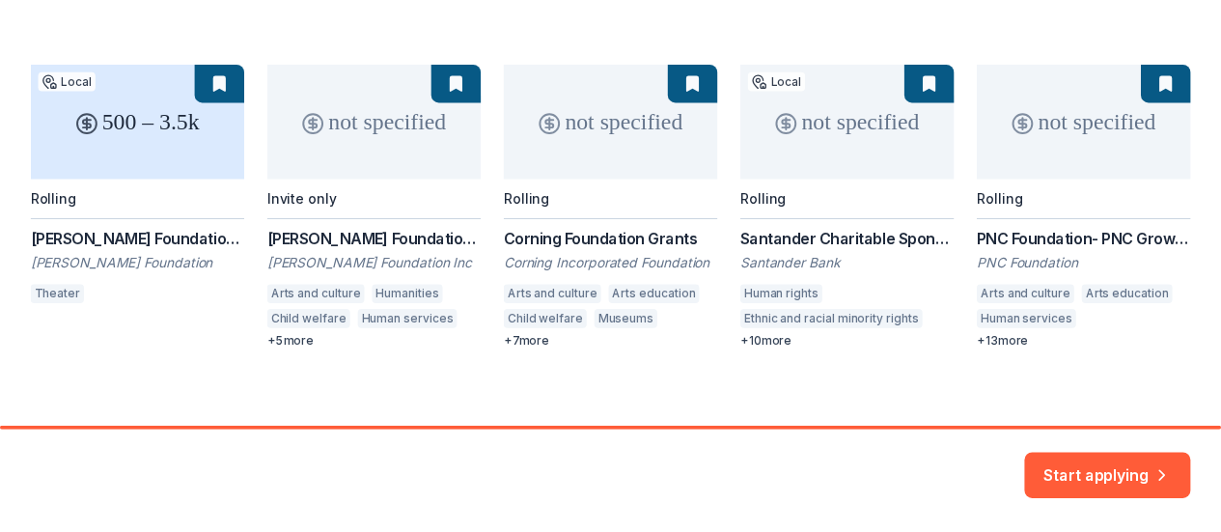
scroll to position [292, 0]
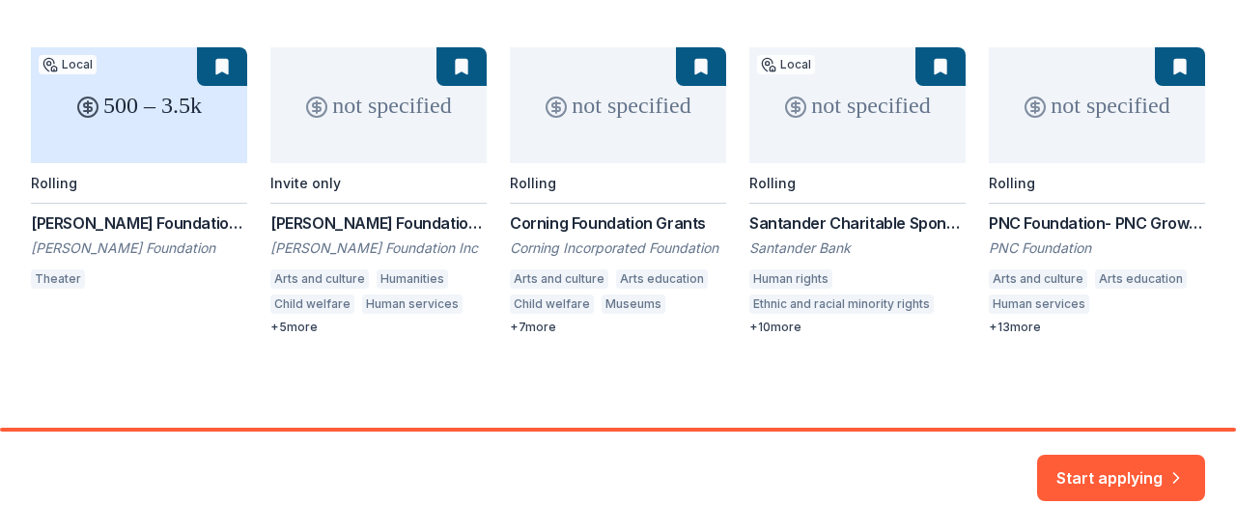
click at [1013, 323] on div "500 – 3.5k Local Rolling Charlotte Cushman Foundation Grant Charlotte Cushman F…" at bounding box center [618, 191] width 1174 height 288
click at [1109, 483] on button "Start applying" at bounding box center [1121, 466] width 168 height 46
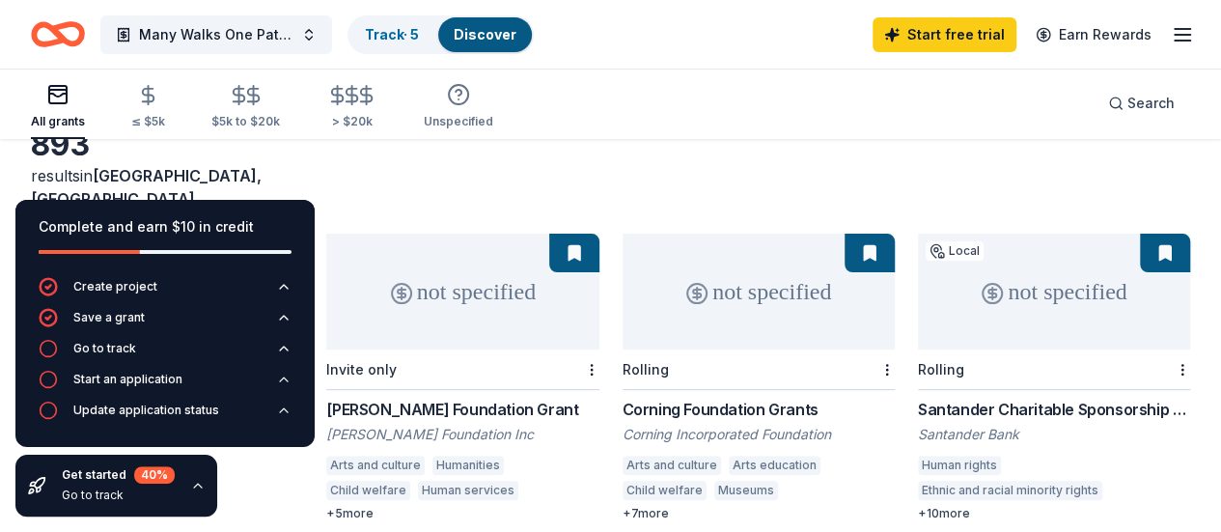
scroll to position [189, 0]
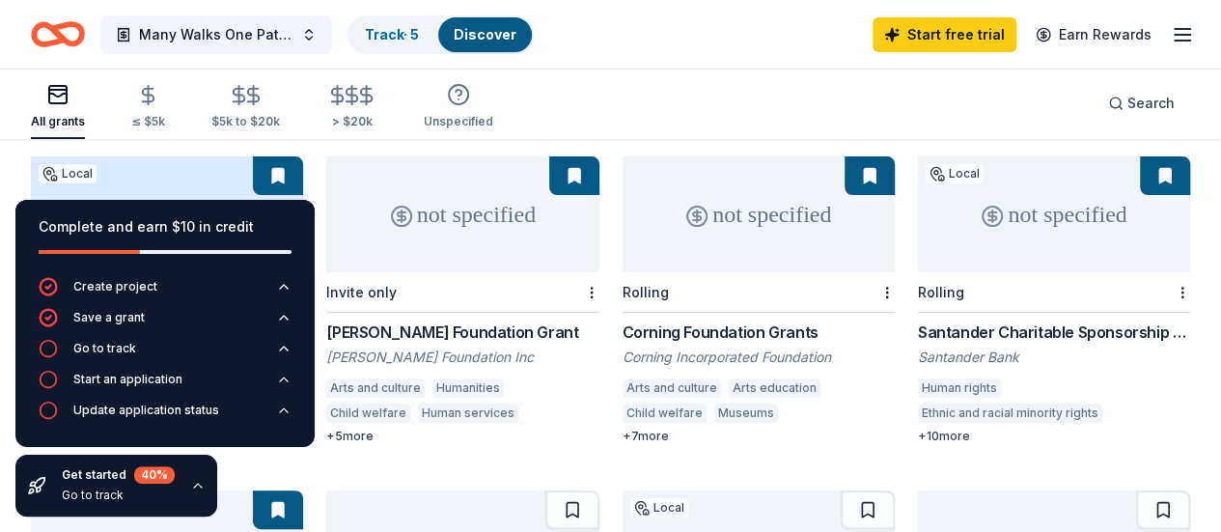
click at [297, 223] on div "Complete and earn $10 in credit" at bounding box center [164, 238] width 299 height 77
click at [285, 318] on icon "button" at bounding box center [284, 318] width 8 height 4
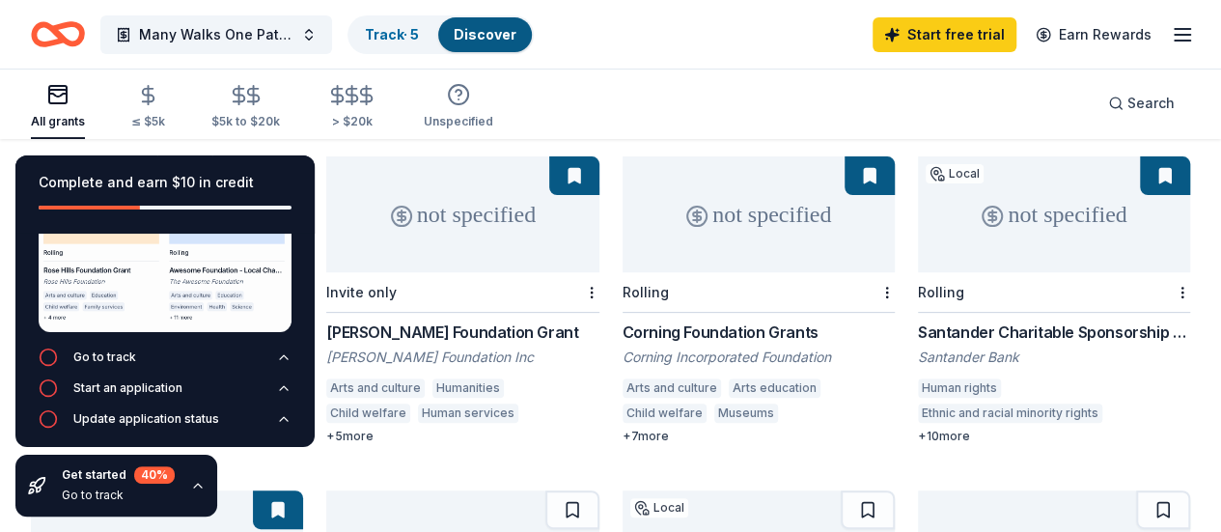
scroll to position [0, 0]
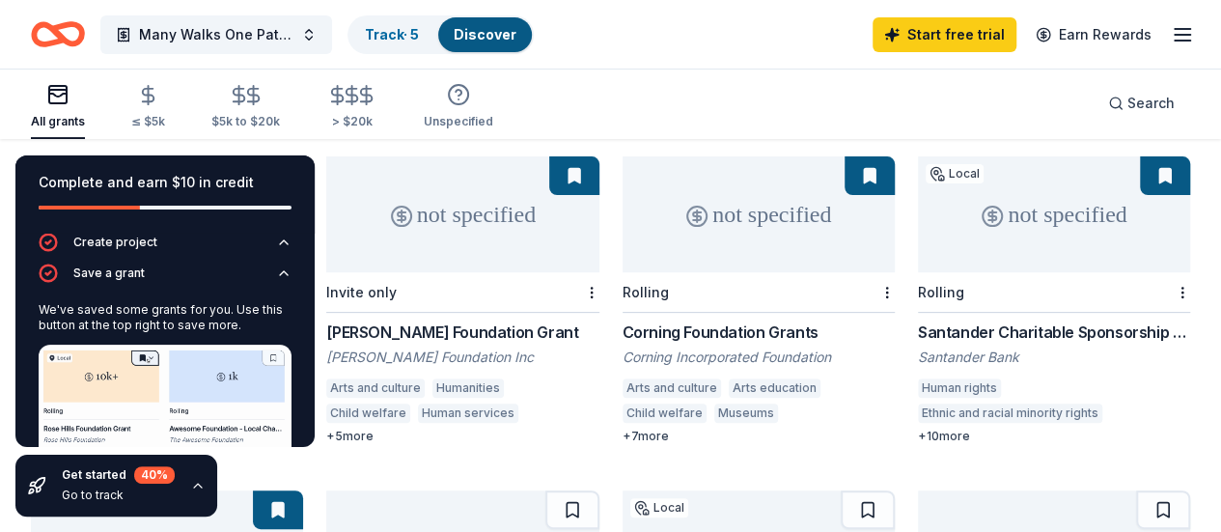
click at [326, 156] on div at bounding box center [333, 160] width 15 height 8
click at [303, 490] on button at bounding box center [278, 509] width 50 height 39
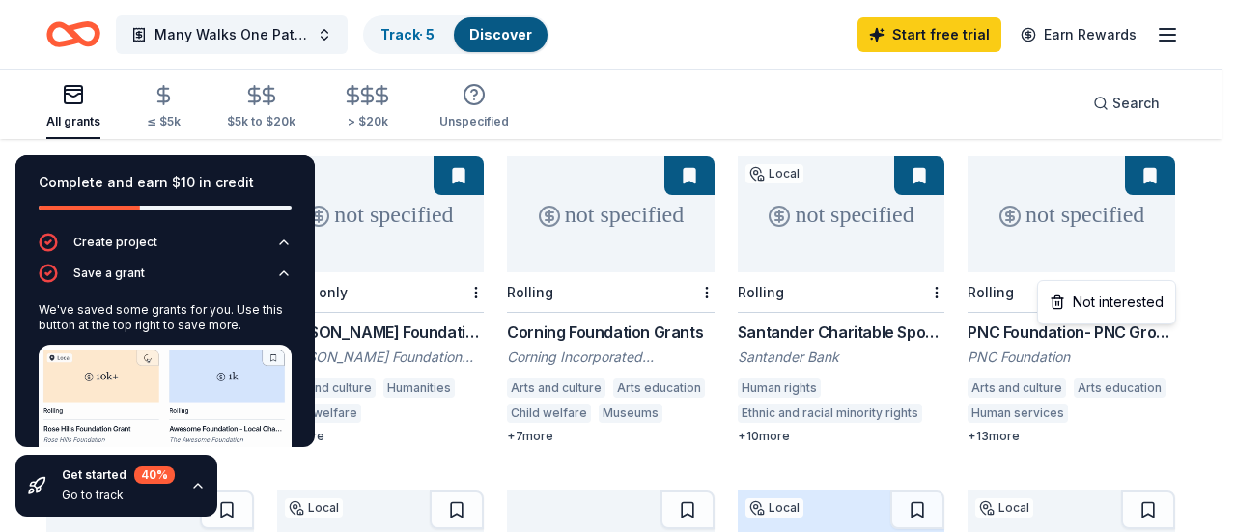
click at [1170, 265] on html "Many Walks One Pathway Track · 5 Discover Start free trial Earn Rewards All gra…" at bounding box center [618, 77] width 1236 height 532
click at [1166, 268] on html "Many Walks One Pathway Track · 5 Discover Start free trial Earn Rewards All gra…" at bounding box center [618, 77] width 1236 height 532
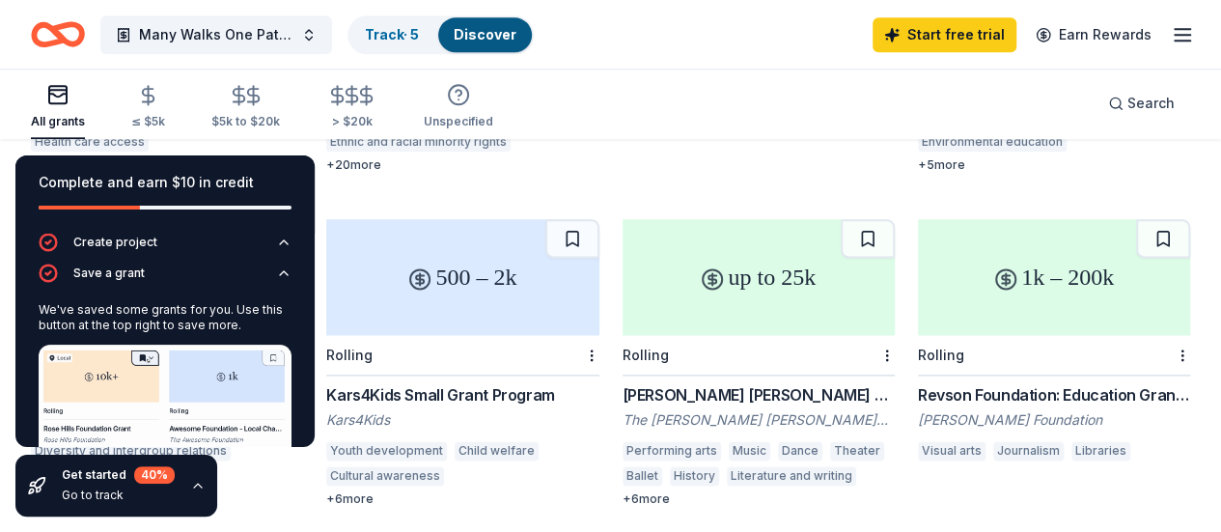
scroll to position [1131, 0]
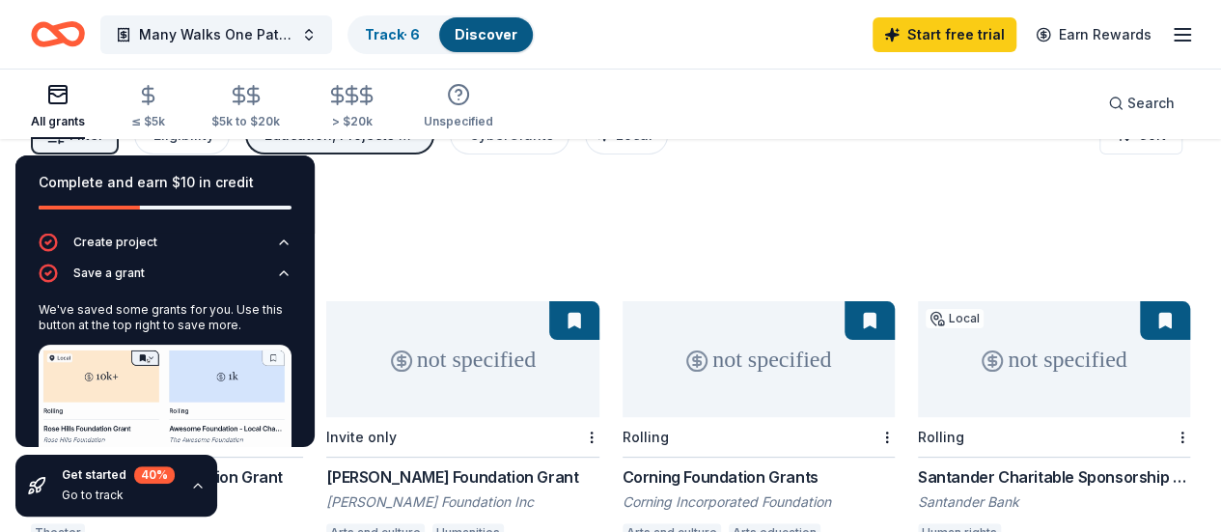
scroll to position [0, 0]
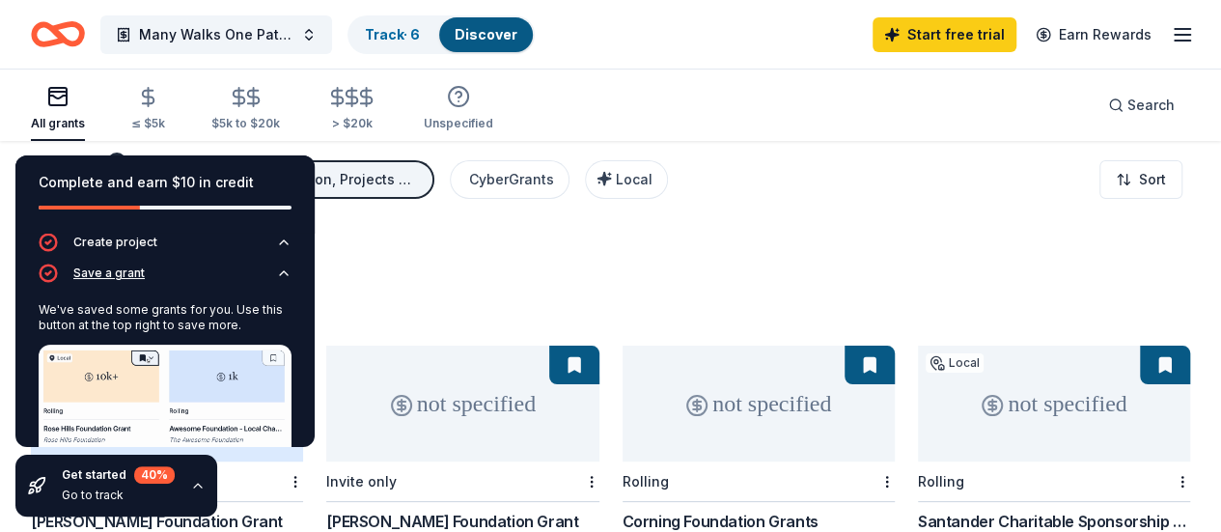
click at [280, 271] on icon "button" at bounding box center [284, 273] width 8 height 4
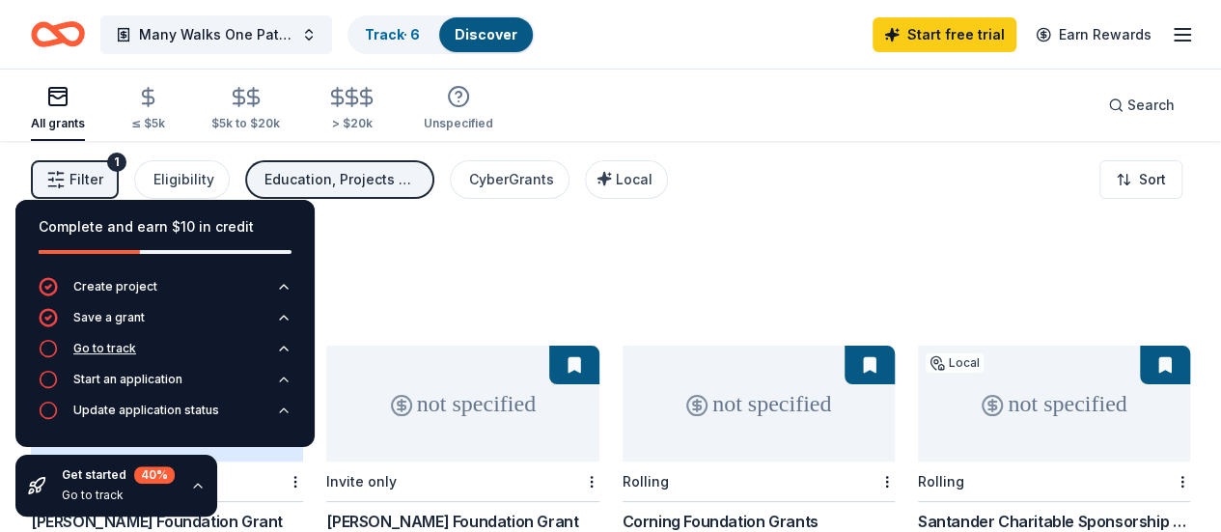
click at [283, 352] on icon "button" at bounding box center [283, 348] width 15 height 15
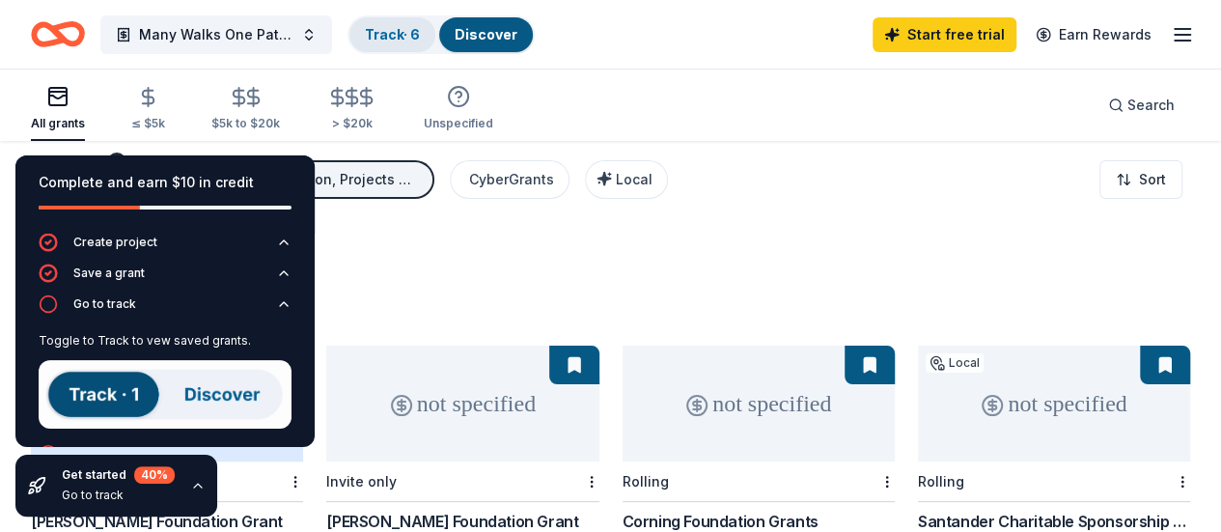
click at [415, 36] on link "Track · 6" at bounding box center [392, 34] width 55 height 16
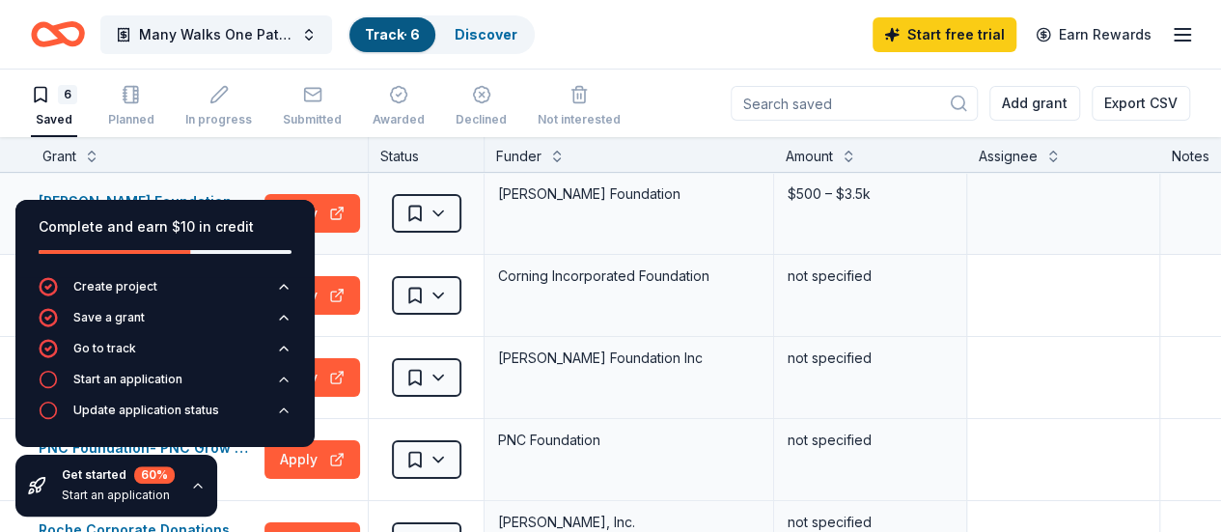
click at [549, 233] on div "Charlotte Cushman Foundation" at bounding box center [630, 213] width 290 height 81
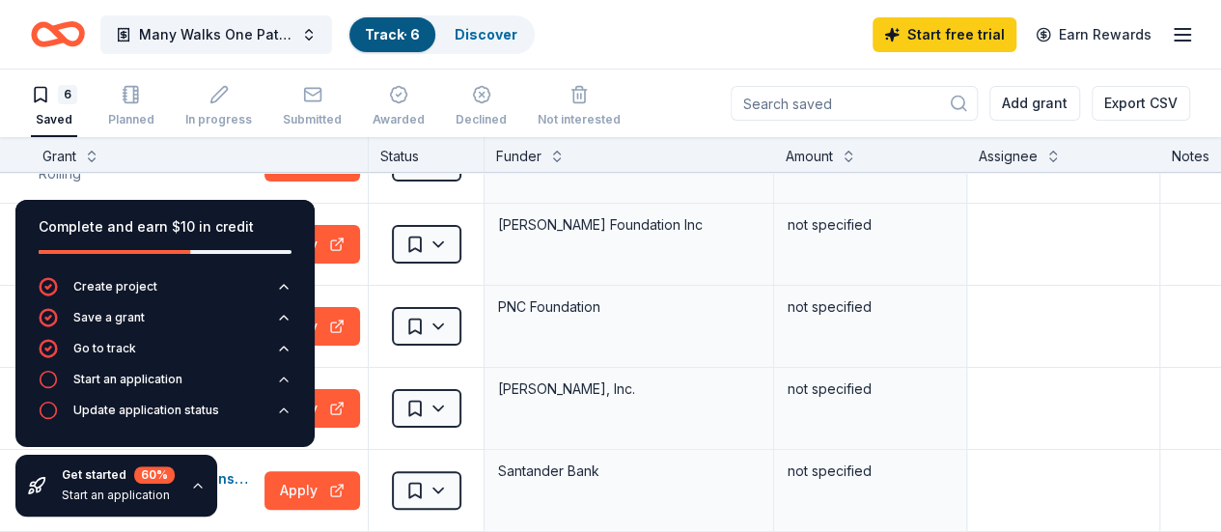
scroll to position [133, 0]
click at [284, 379] on icon "button" at bounding box center [283, 379] width 15 height 15
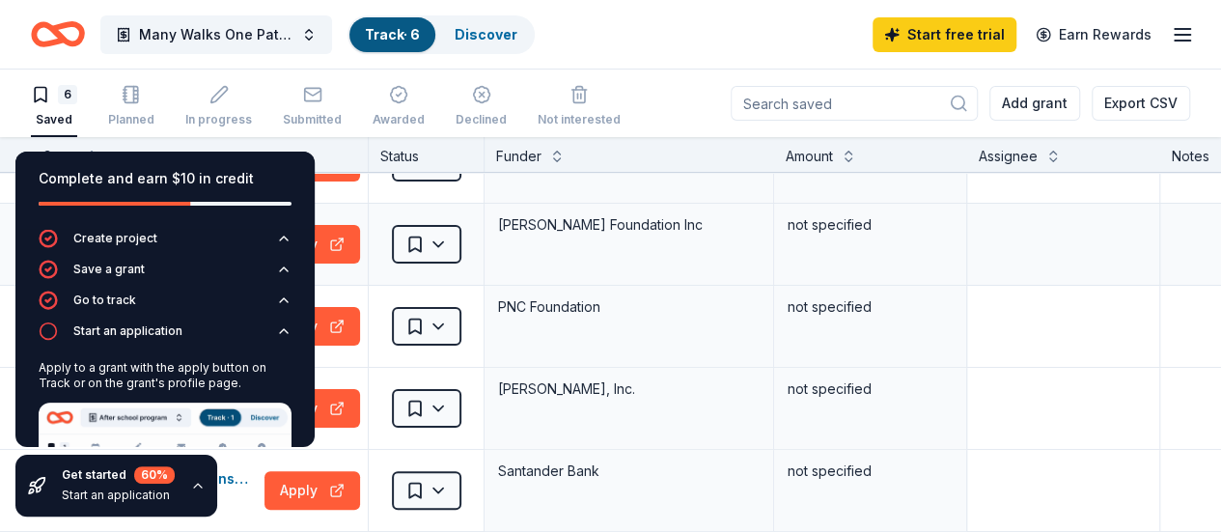
click at [368, 247] on div "F.M. Kirby Foundation Grant Invite only Apply" at bounding box center [199, 244] width 337 height 81
click at [329, 246] on div "Complete and earn $10 in credit Create project Save a grant Go to track Start a…" at bounding box center [165, 334] width 330 height 396
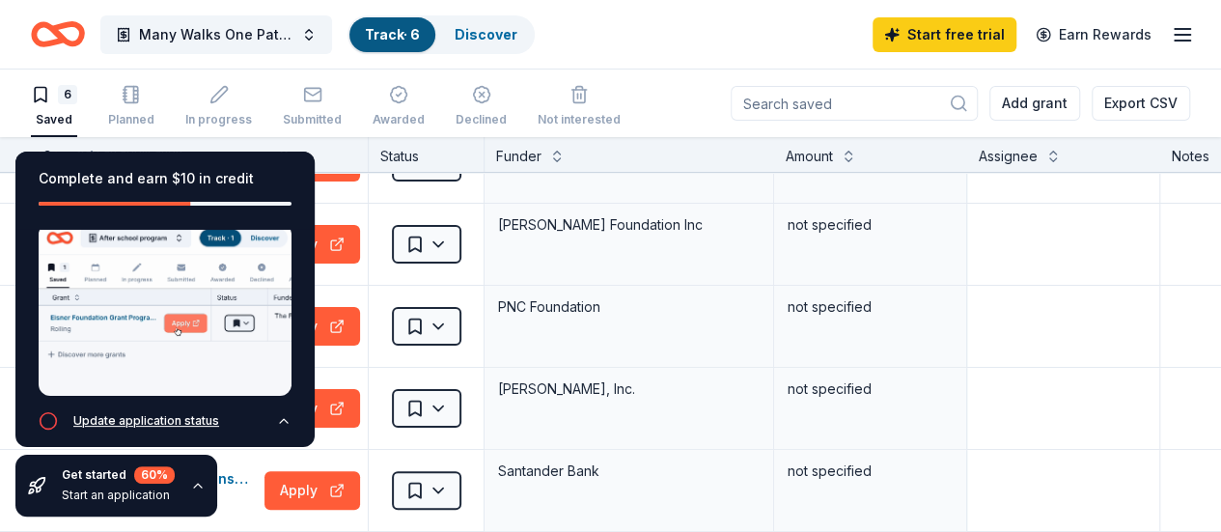
click at [61, 411] on div "Update application status" at bounding box center [129, 420] width 181 height 19
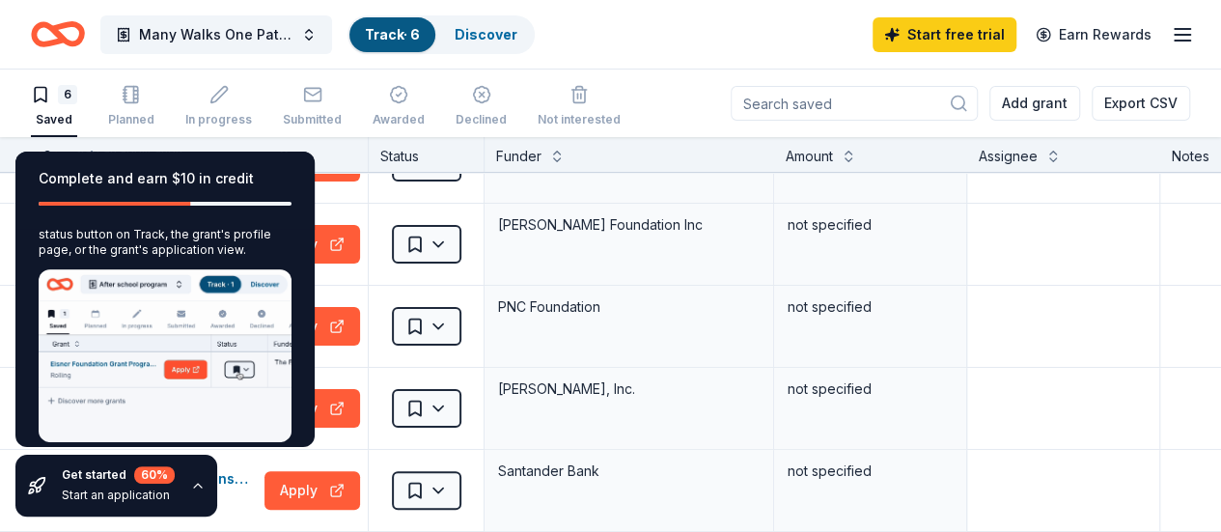
scroll to position [0, 0]
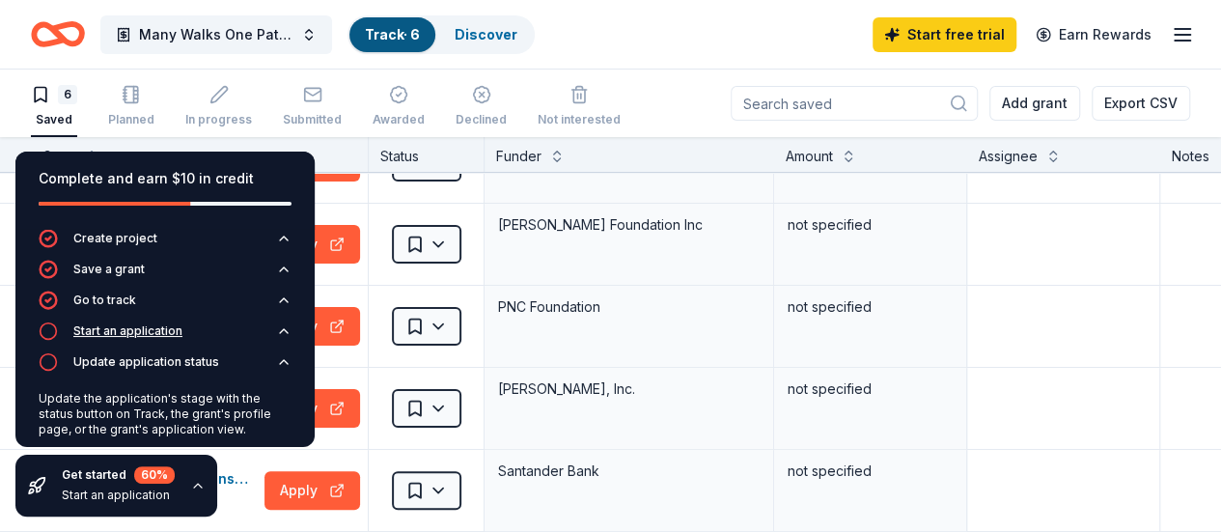
click at [149, 334] on div "Start an application" at bounding box center [127, 330] width 109 height 15
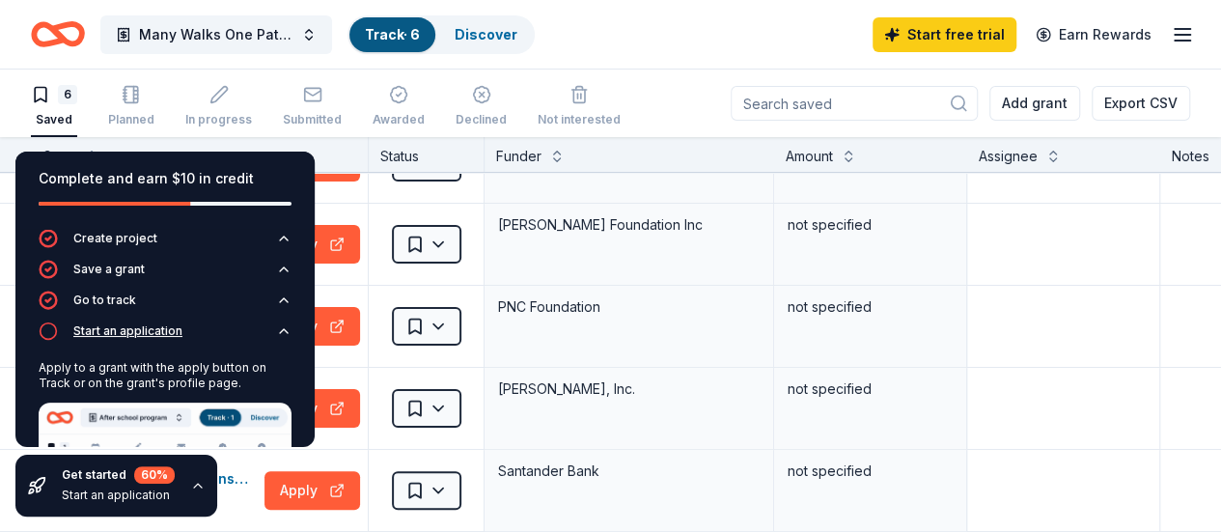
click at [149, 334] on div "Start an application" at bounding box center [127, 330] width 109 height 15
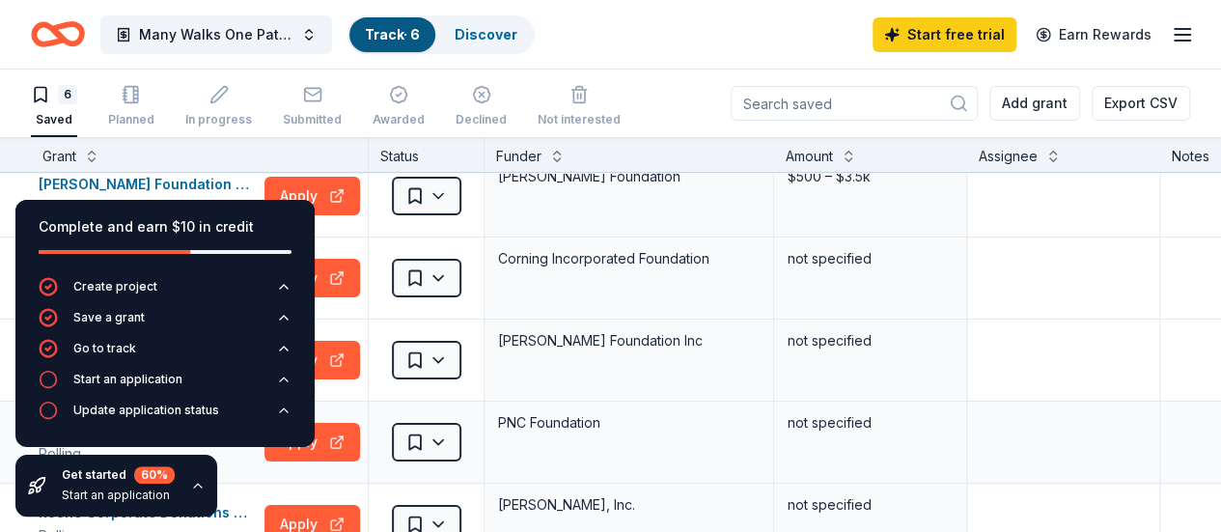
scroll to position [18, 0]
click at [329, 192] on div "Complete and earn $10 in credit Create project Save a grant Go to track Start a…" at bounding box center [165, 358] width 330 height 348
click at [452, 194] on html "Many Walks One Pathway Track · 6 Discover Start free trial Earn Rewards 6 Saved…" at bounding box center [610, 266] width 1221 height 532
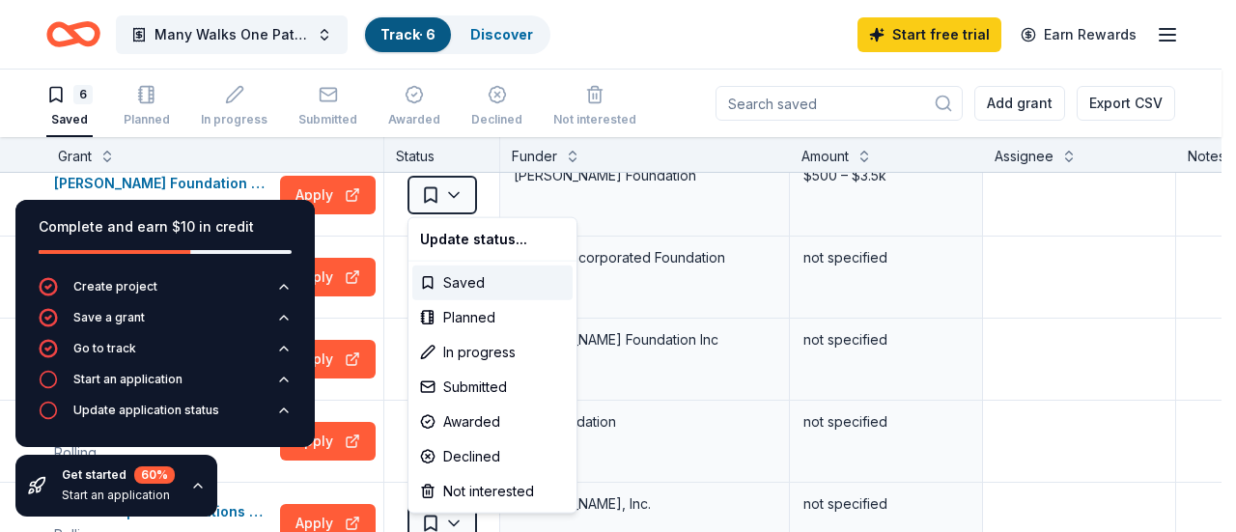
click at [324, 194] on html "Many Walks One Pathway Track · 6 Discover Start free trial Earn Rewards 6 Saved…" at bounding box center [618, 266] width 1236 height 532
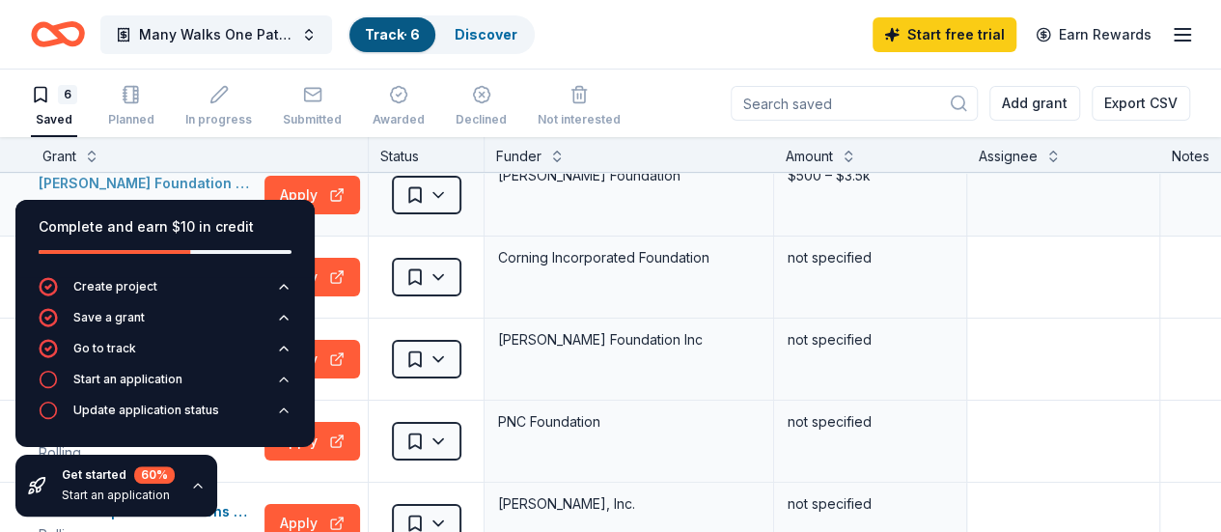
click at [210, 181] on div "Charlotte Cushman Foundation Grant" at bounding box center [148, 183] width 218 height 23
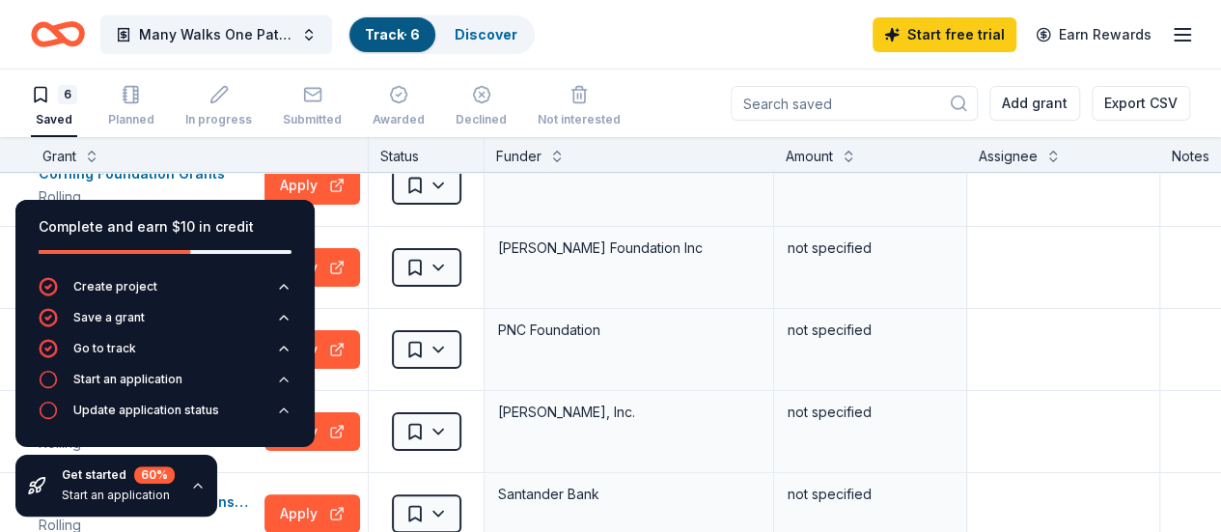
scroll to position [111, 0]
click at [328, 439] on div "Complete and earn $10 in credit Create project Save a grant Go to track Start a…" at bounding box center [165, 358] width 330 height 348
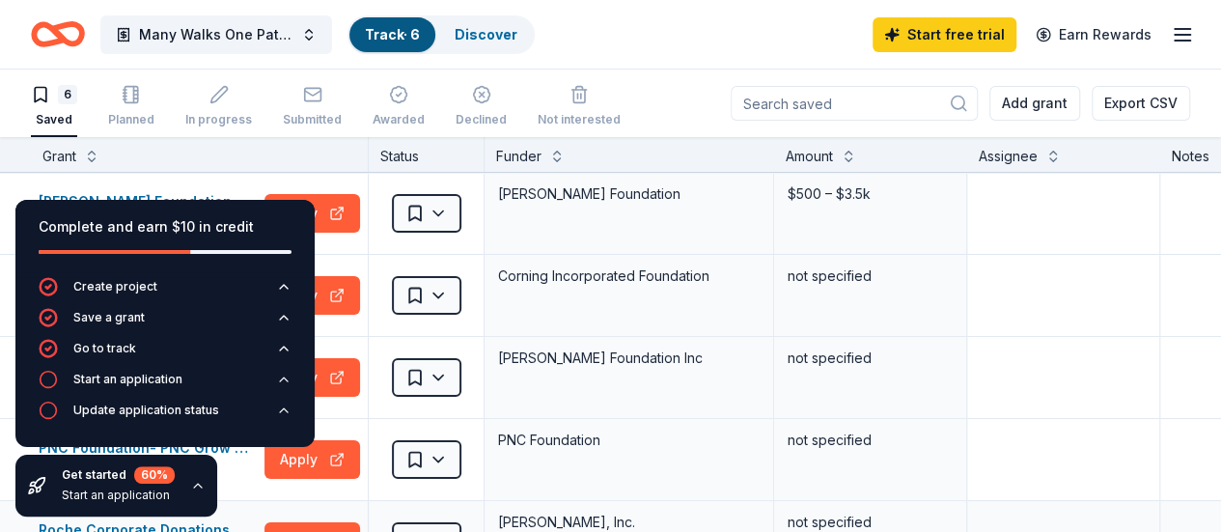
scroll to position [0, 0]
click at [343, 295] on button "Apply" at bounding box center [313, 295] width 96 height 39
click at [305, 456] on div "Complete and earn $10 in credit Create project Save a grant Go to track Start a…" at bounding box center [165, 358] width 330 height 348
click at [249, 448] on div "Complete and earn $10 in credit Create project Save a grant Go to track Start a…" at bounding box center [165, 358] width 330 height 348
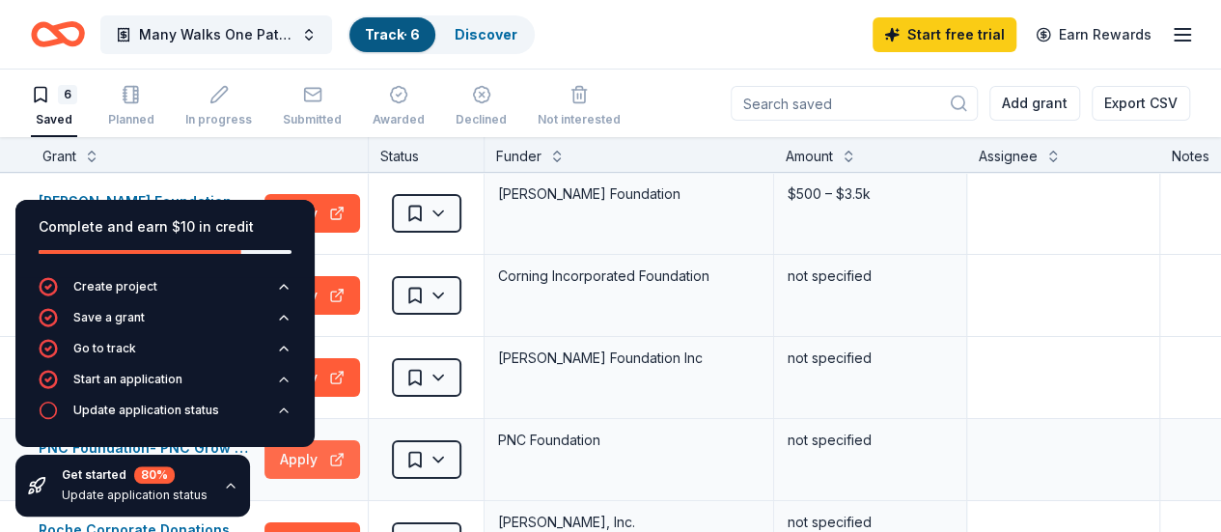
click at [334, 462] on button "Apply" at bounding box center [313, 459] width 96 height 39
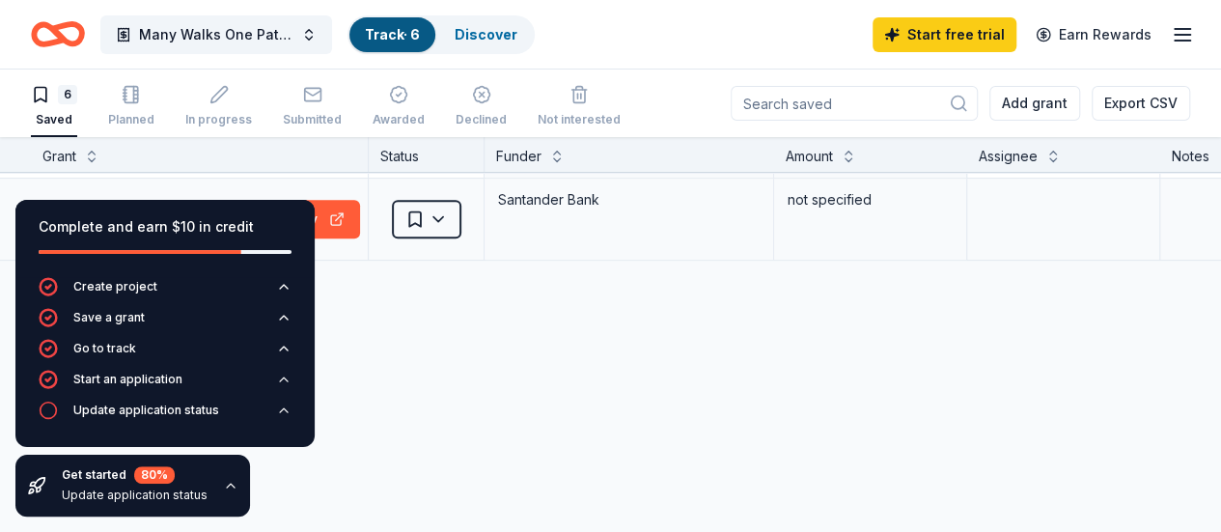
scroll to position [410, 0]
click at [320, 201] on div "Complete and earn $10 in credit Create project Save a grant Go to track Start a…" at bounding box center [165, 358] width 330 height 348
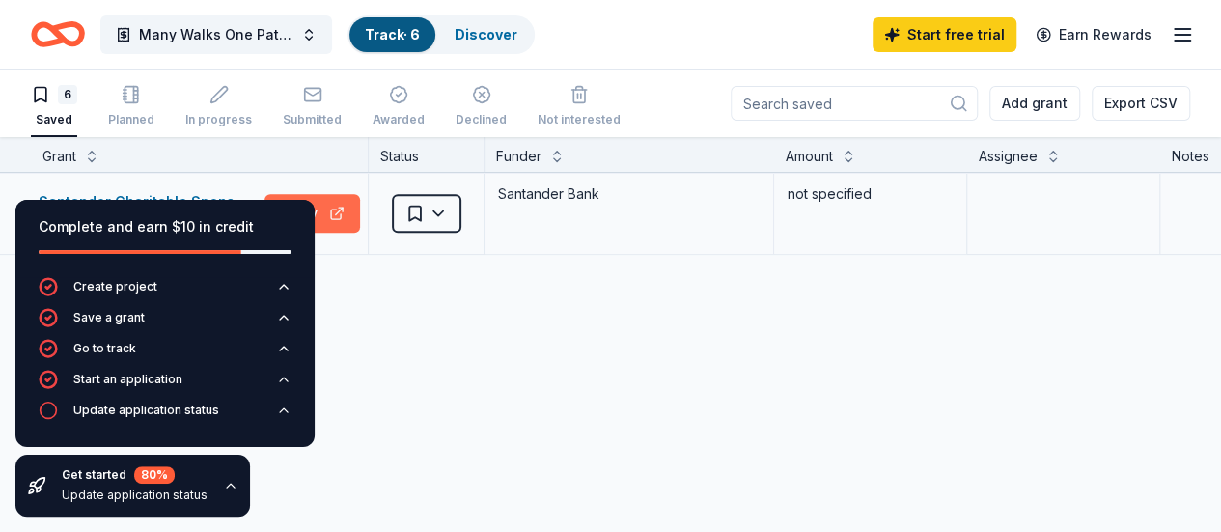
click at [330, 218] on button "Apply" at bounding box center [313, 213] width 96 height 39
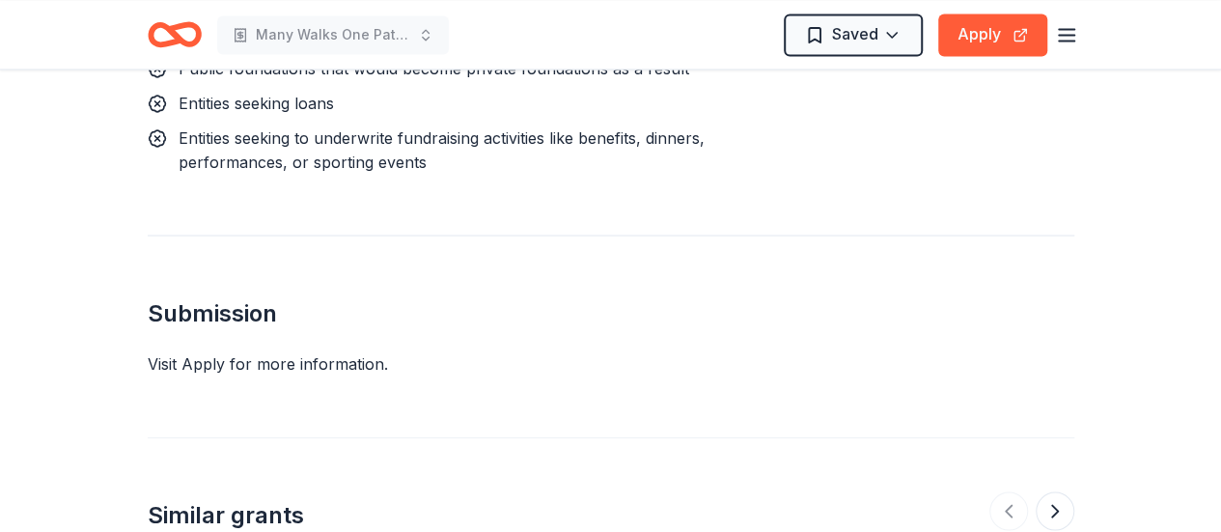
scroll to position [1679, 0]
click at [961, 38] on button "Apply" at bounding box center [992, 35] width 109 height 42
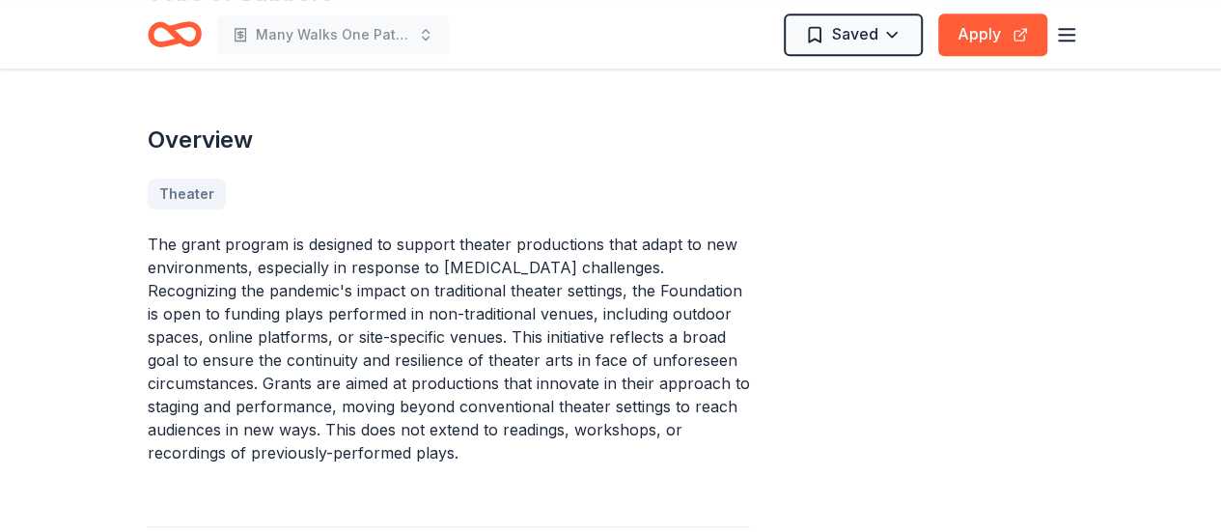
scroll to position [601, 0]
click at [210, 181] on div "Theater" at bounding box center [449, 193] width 602 height 31
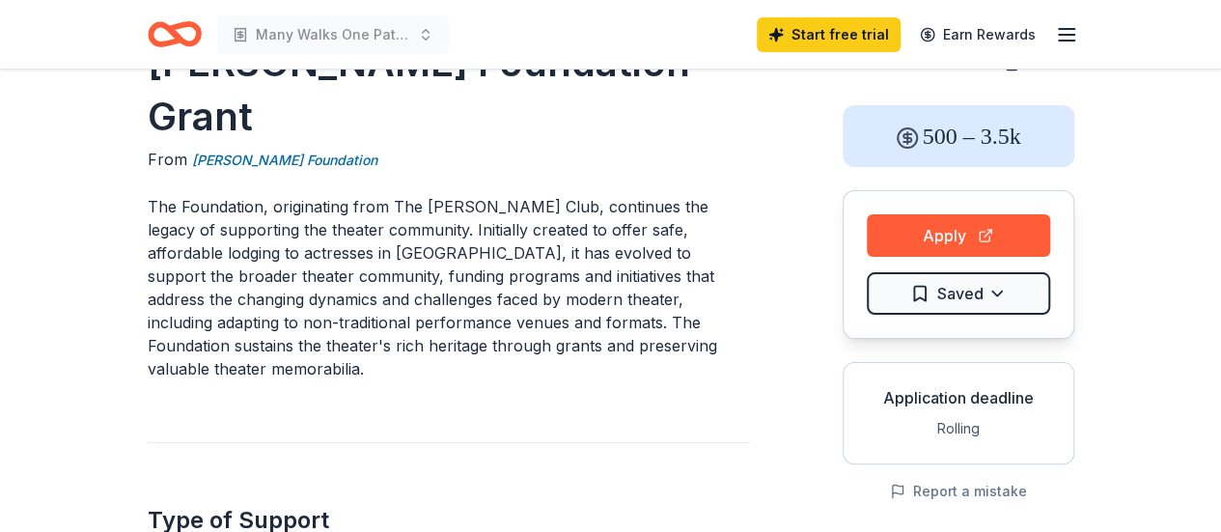
scroll to position [0, 0]
